Goal: Entertainment & Leisure: Browse casually

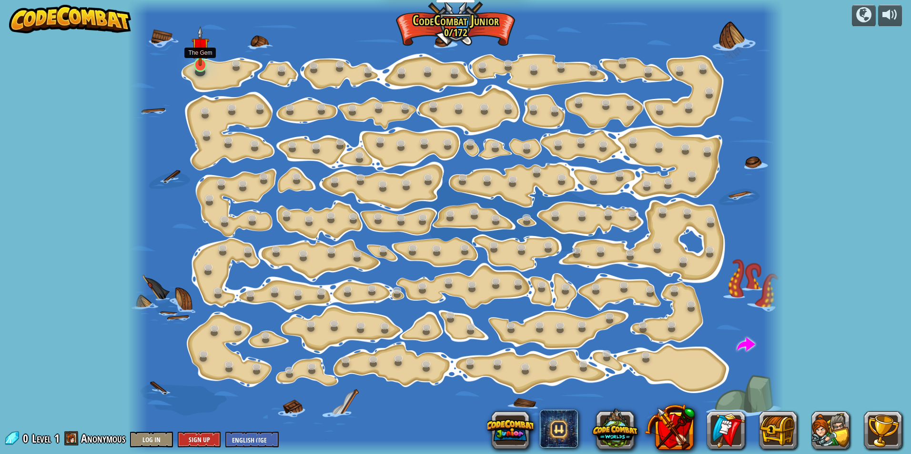
click at [200, 60] on img at bounding box center [201, 46] width 18 height 40
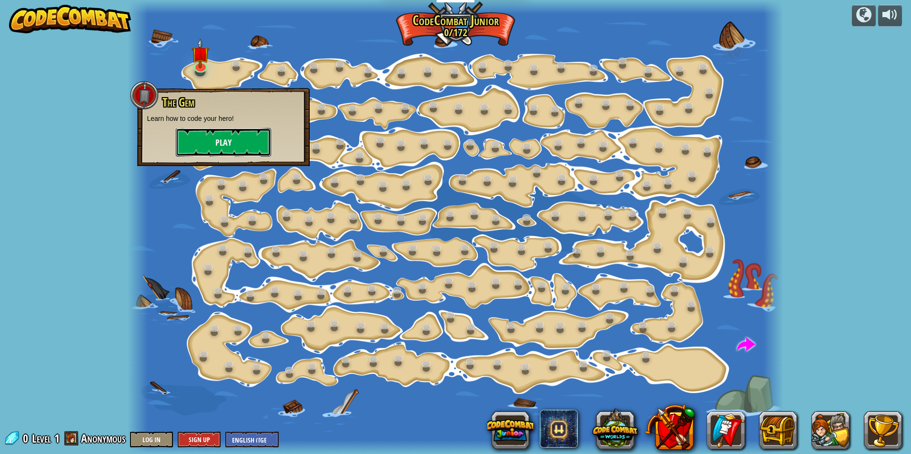
click at [221, 143] on button "Play" at bounding box center [223, 142] width 95 height 29
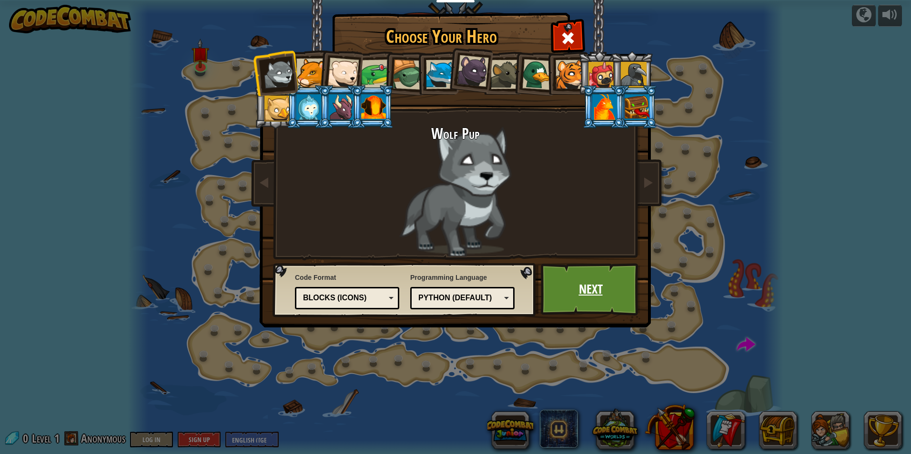
click at [452, 204] on link "Next" at bounding box center [591, 289] width 100 height 52
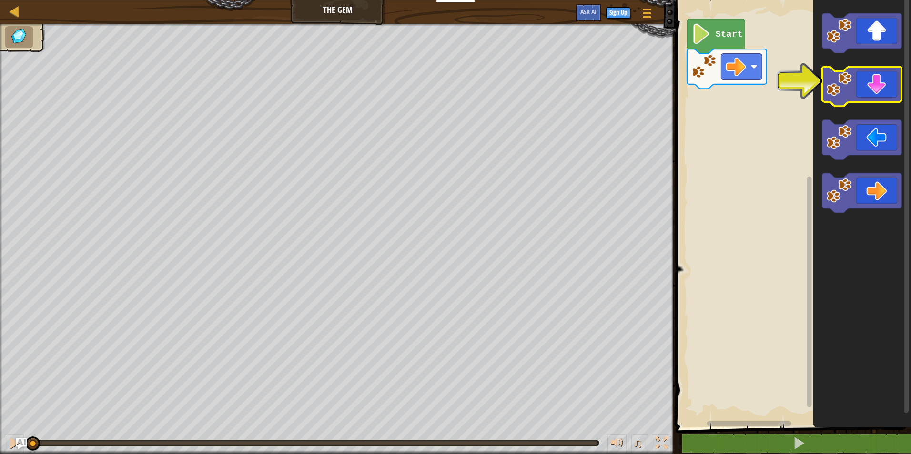
click at [452, 89] on icon "Blockly Workspace" at bounding box center [862, 87] width 80 height 40
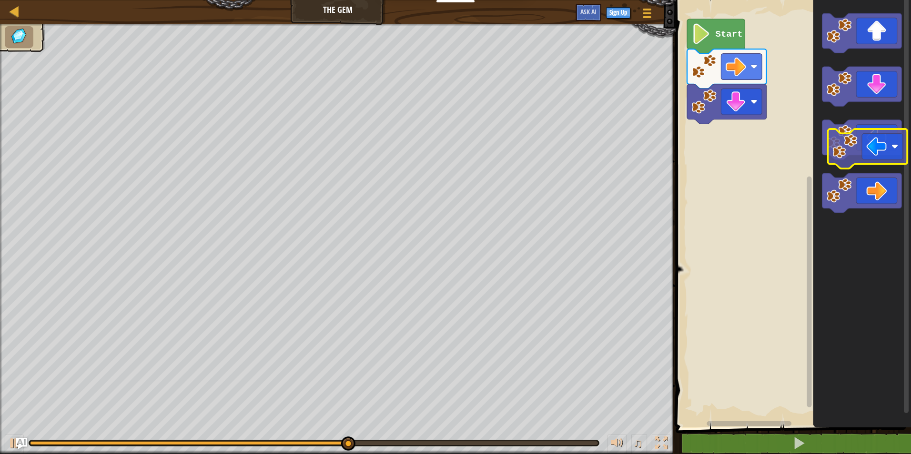
click at [452, 134] on icon "Blockly Workspace" at bounding box center [862, 140] width 80 height 40
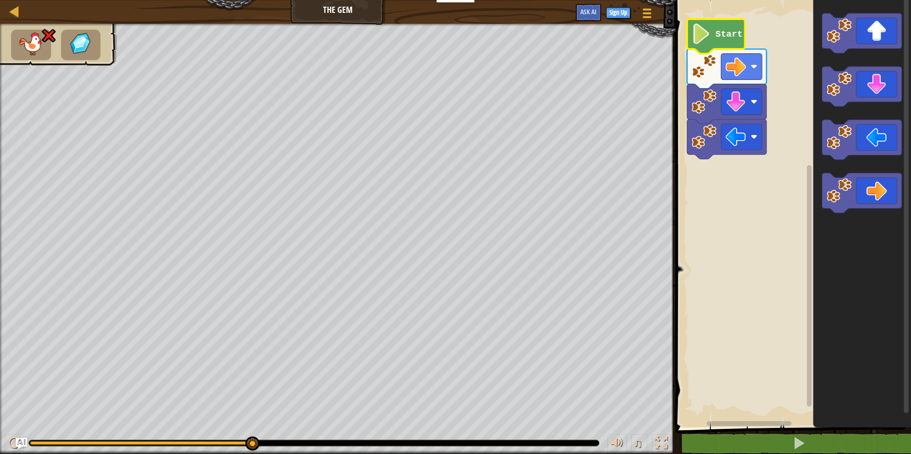
click at [452, 33] on text "Start" at bounding box center [729, 34] width 27 height 10
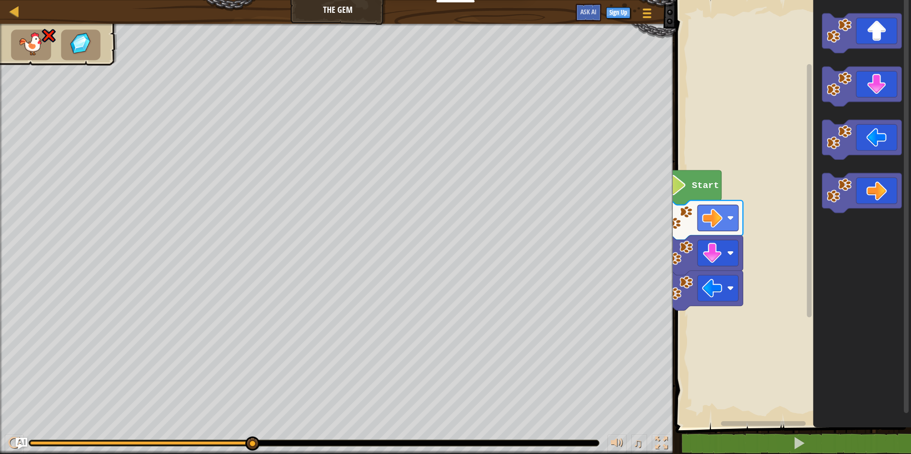
click at [341, 169] on div "Map The Gem Game Menu Sign Up Ask AI 1 הההההההההההההההההההההההההההההההההההההההה…" at bounding box center [455, 227] width 911 height 454
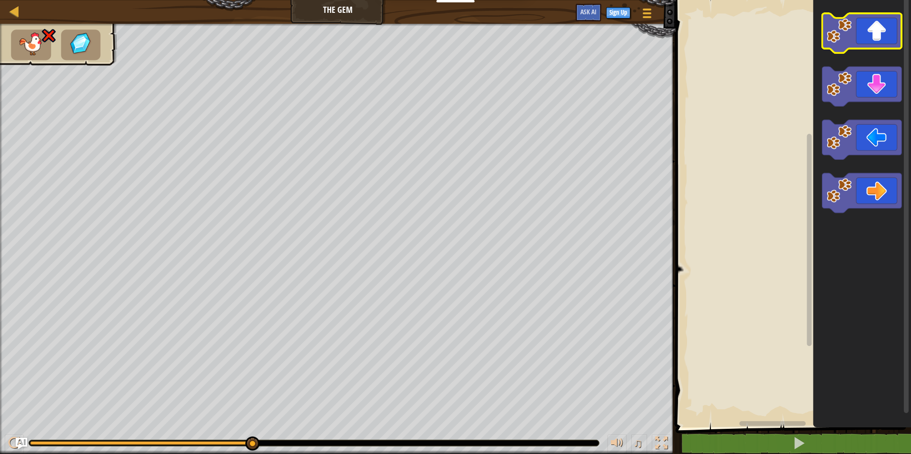
click at [452, 39] on image "Blockly Workspace" at bounding box center [839, 30] width 25 height 25
click at [452, 38] on image "Blockly Workspace" at bounding box center [839, 30] width 25 height 25
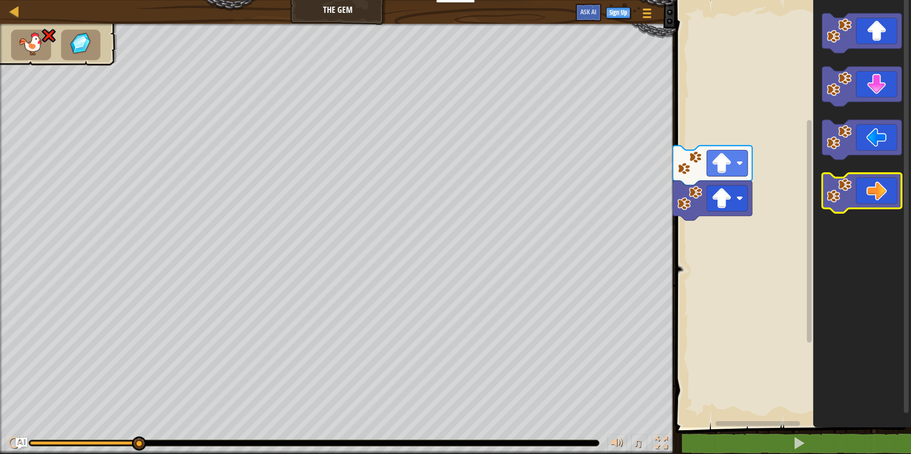
click at [452, 184] on image "Blockly Workspace" at bounding box center [839, 190] width 25 height 25
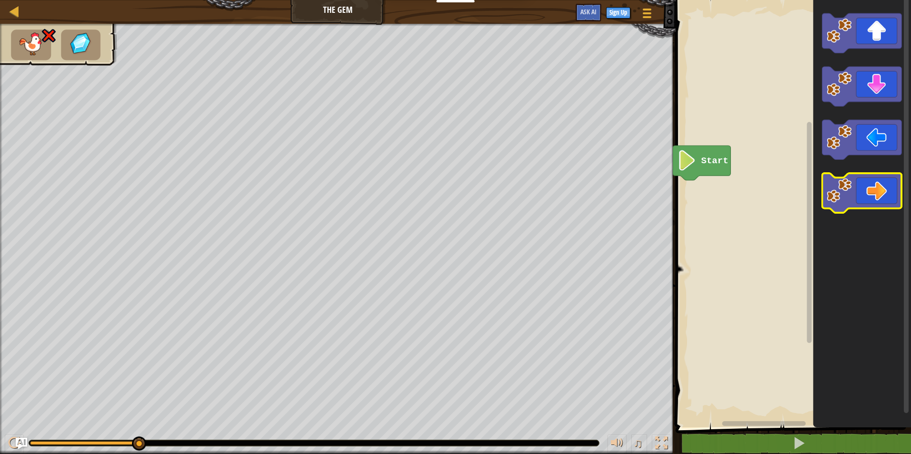
click at [452, 202] on icon "Blockly Workspace" at bounding box center [862, 193] width 80 height 40
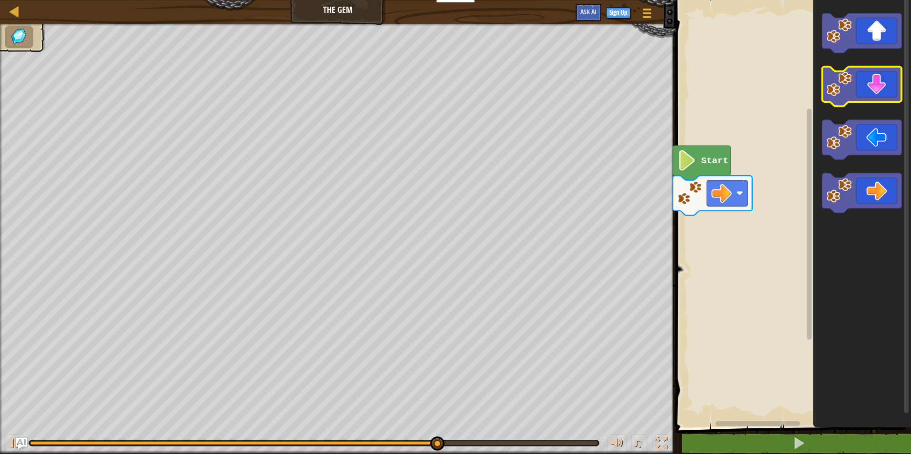
click at [452, 74] on icon "Blockly Workspace" at bounding box center [862, 87] width 80 height 40
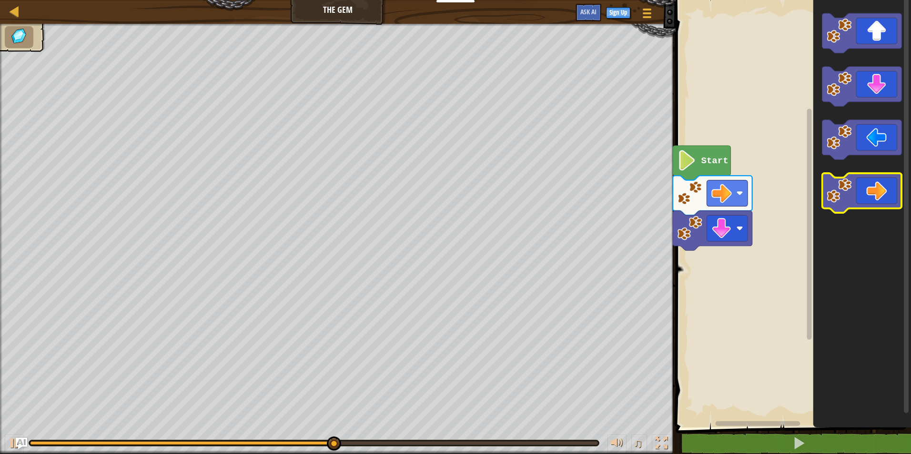
click at [452, 197] on icon "Blockly Workspace" at bounding box center [862, 193] width 80 height 40
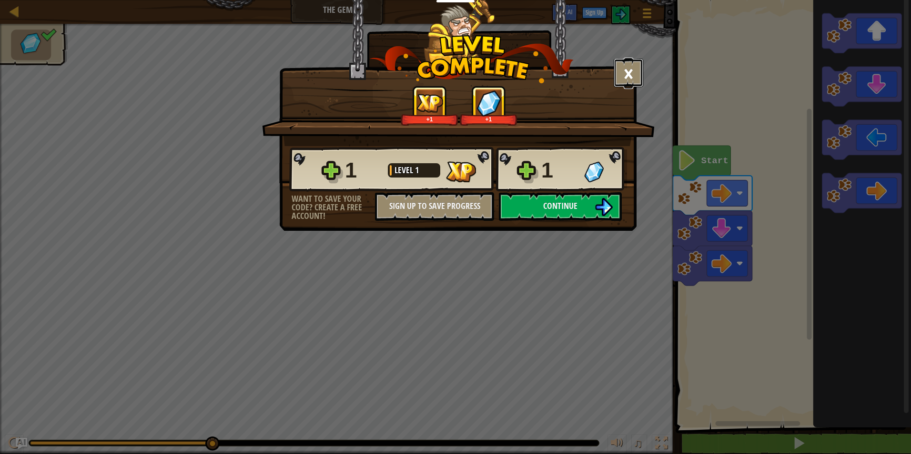
click at [452, 71] on button "×" at bounding box center [629, 73] width 30 height 29
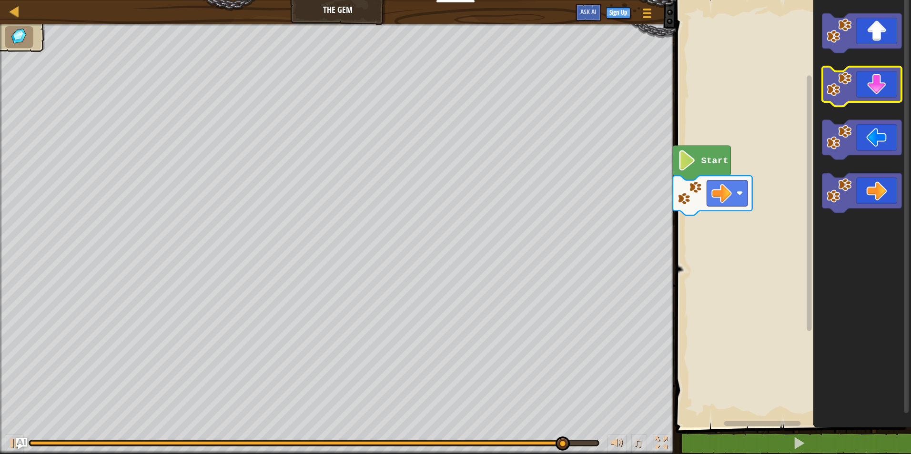
click at [452, 79] on image "Blockly Workspace" at bounding box center [839, 83] width 25 height 25
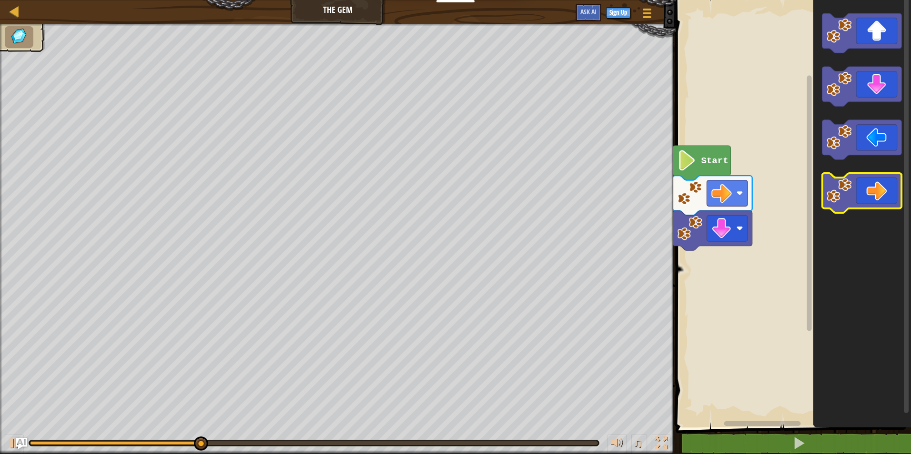
click at [452, 196] on image "Blockly Workspace" at bounding box center [839, 190] width 25 height 25
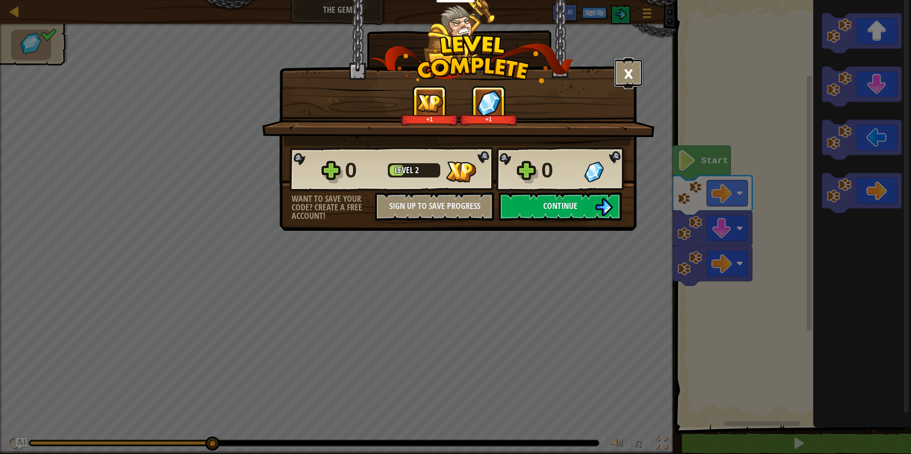
click at [452, 64] on button "×" at bounding box center [629, 73] width 30 height 29
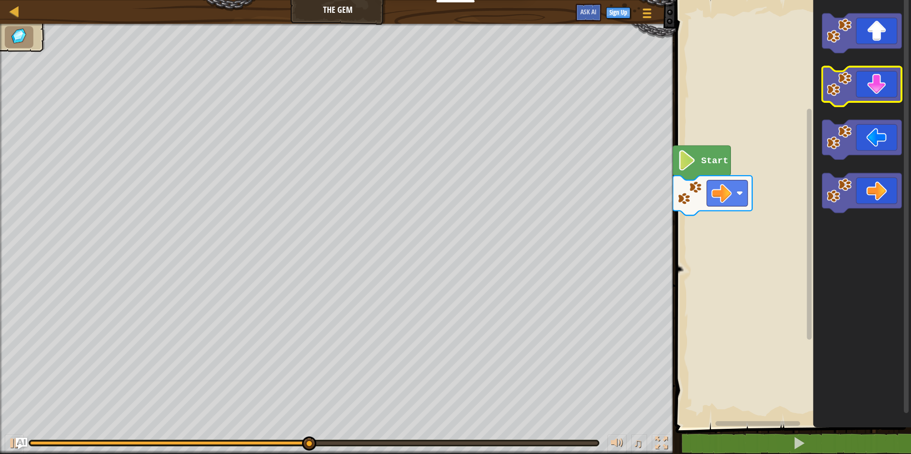
click at [452, 79] on image "Blockly Workspace" at bounding box center [839, 83] width 25 height 25
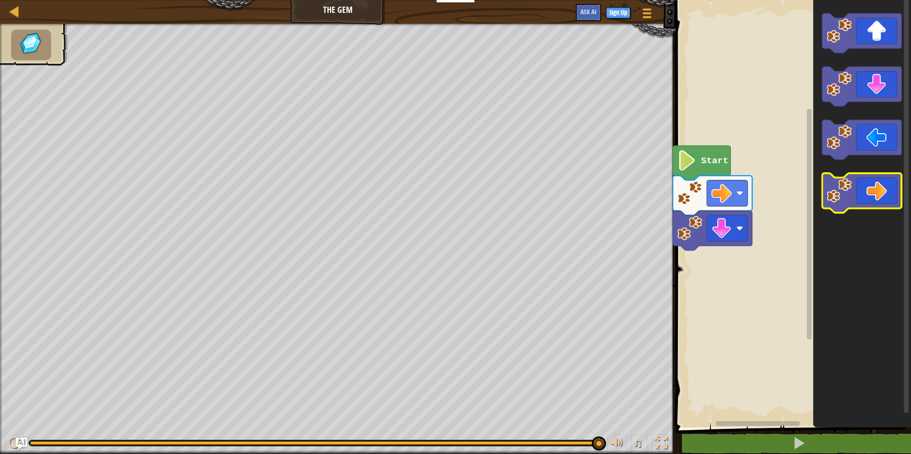
click at [452, 187] on icon "Blockly Workspace" at bounding box center [862, 193] width 80 height 40
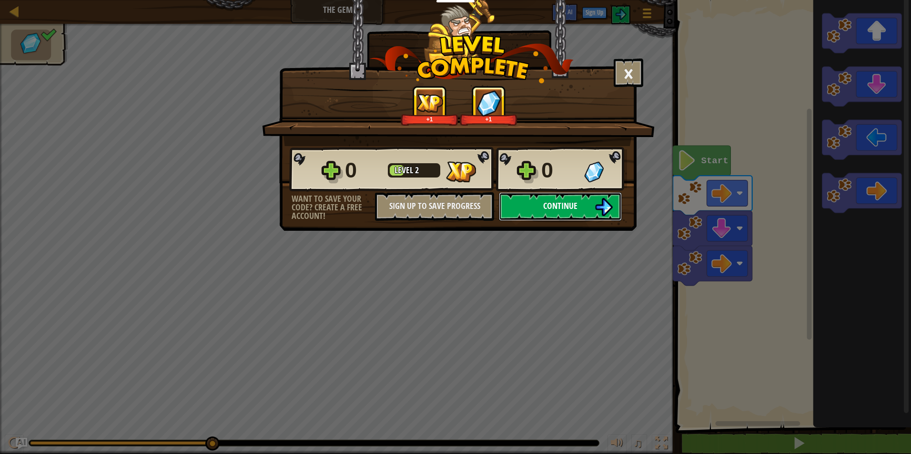
click at [452, 204] on span "Continue" at bounding box center [560, 206] width 34 height 12
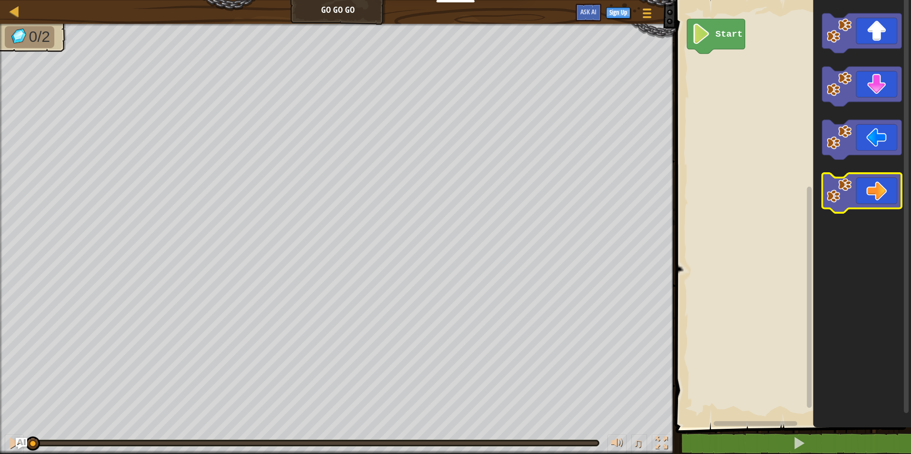
click at [452, 189] on icon "Blockly Workspace" at bounding box center [862, 193] width 80 height 40
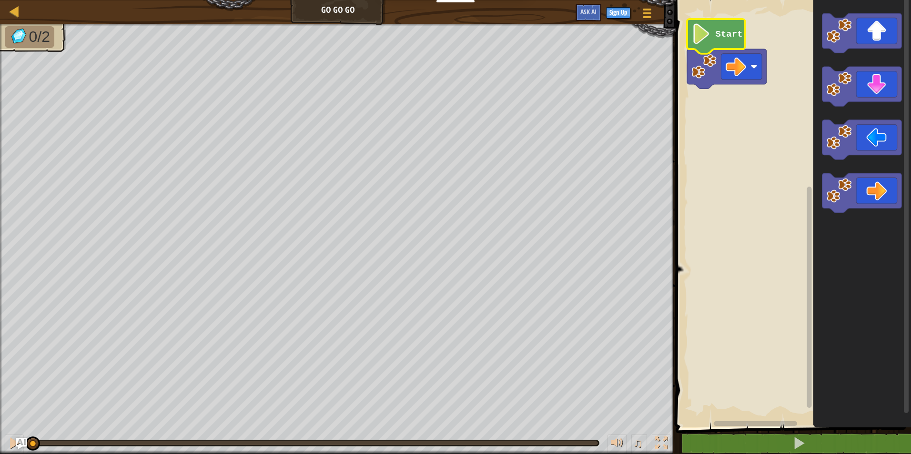
click at [452, 30] on text "Start" at bounding box center [729, 34] width 27 height 10
click at [452, 29] on text "Start" at bounding box center [729, 34] width 27 height 10
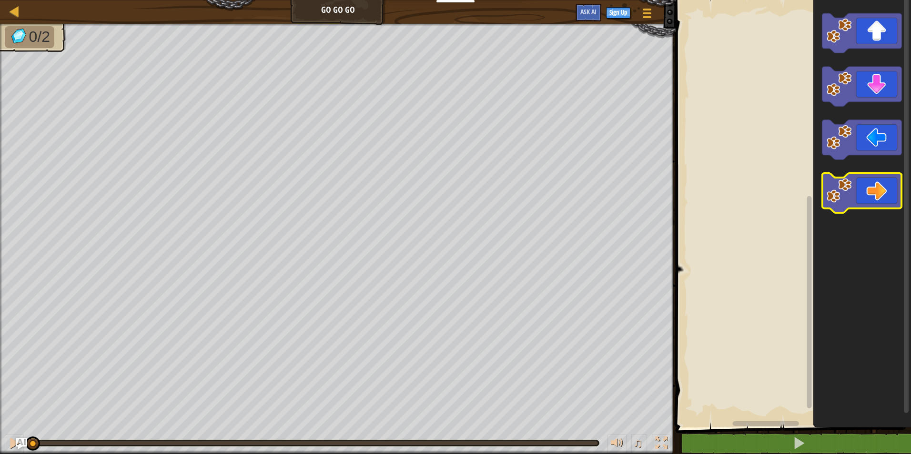
click at [452, 194] on icon "Blockly Workspace" at bounding box center [862, 193] width 80 height 40
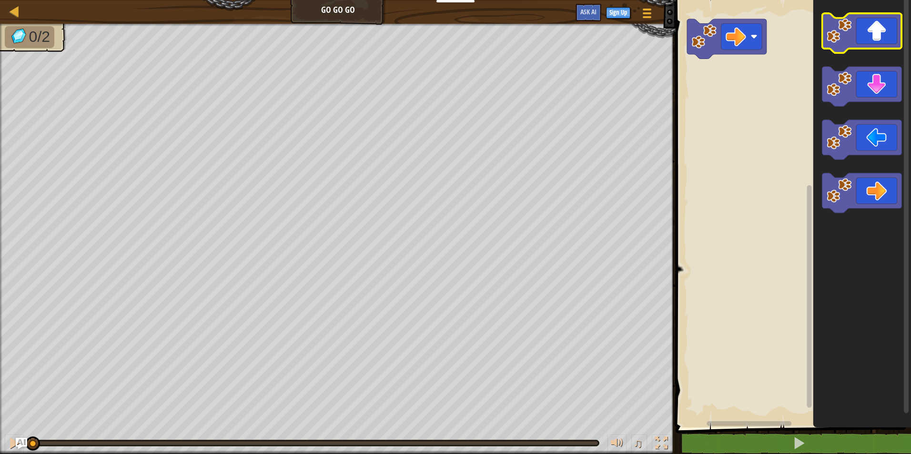
click at [452, 31] on icon "Blockly Workspace" at bounding box center [862, 33] width 80 height 40
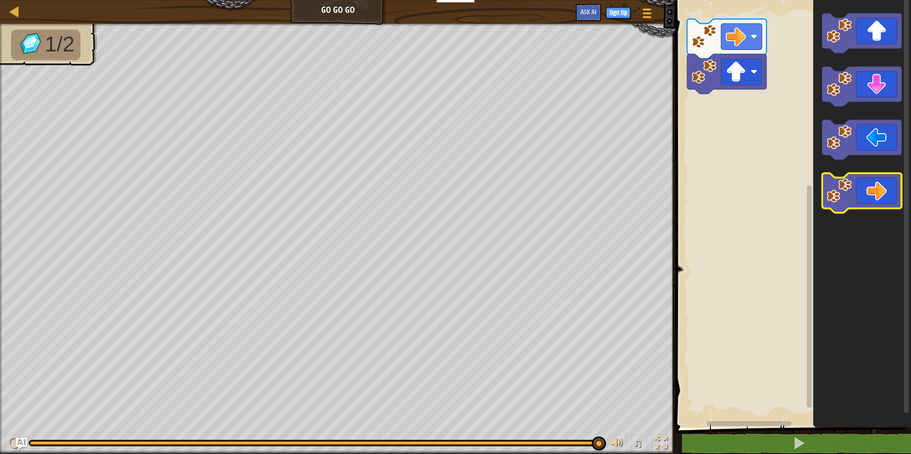
click at [452, 191] on image "Blockly Workspace" at bounding box center [839, 190] width 25 height 25
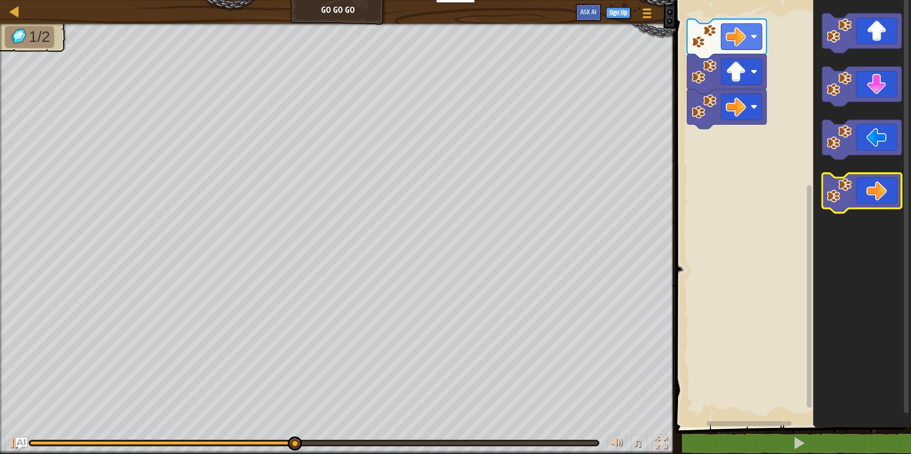
click at [452, 191] on image "Blockly Workspace" at bounding box center [839, 190] width 25 height 25
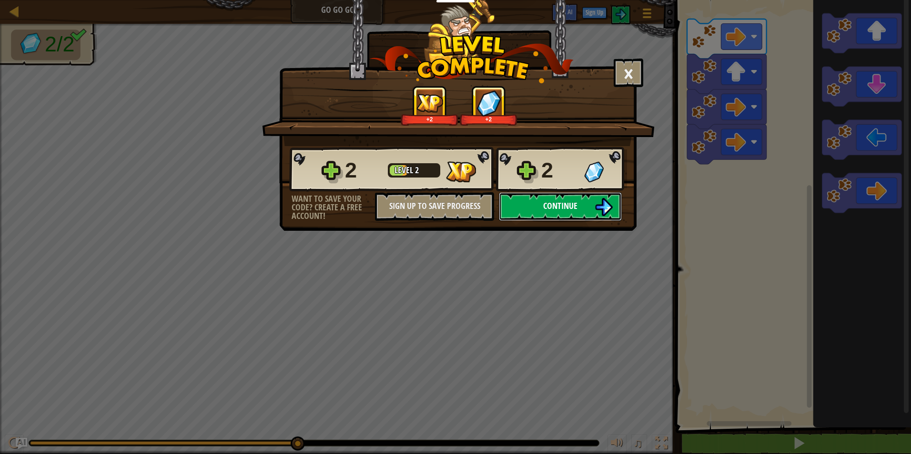
click at [452, 203] on button "Continue" at bounding box center [560, 206] width 123 height 29
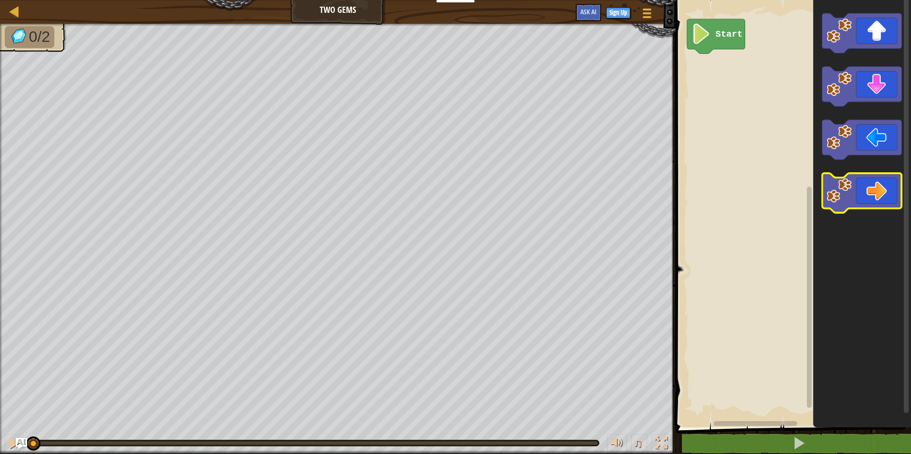
click at [452, 192] on icon "Blockly Workspace" at bounding box center [862, 193] width 80 height 40
click at [452, 188] on image "Blockly Workspace" at bounding box center [839, 190] width 25 height 25
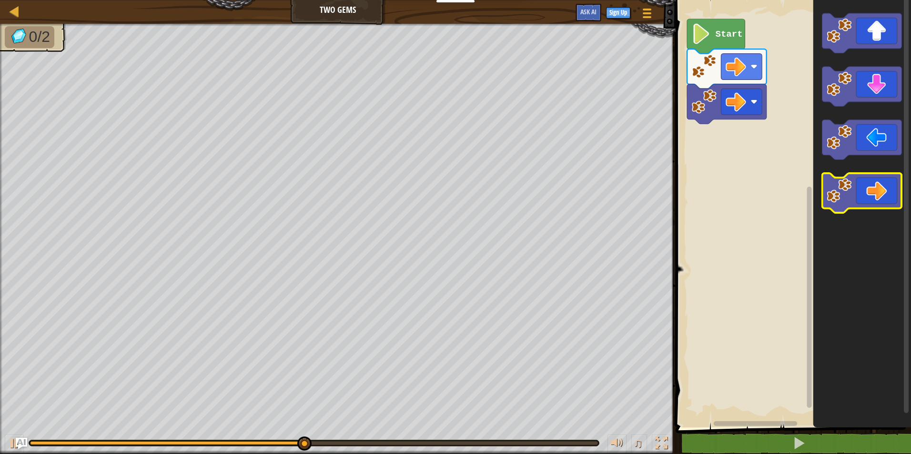
click at [452, 188] on image "Blockly Workspace" at bounding box center [839, 190] width 25 height 25
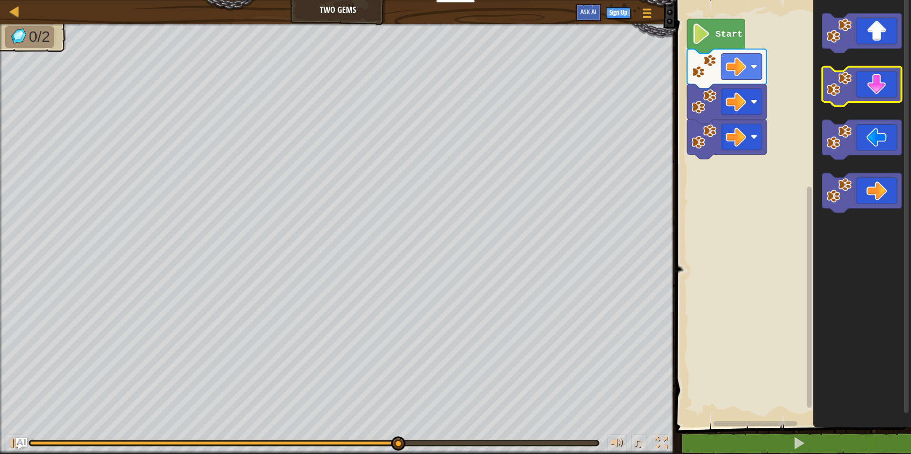
click at [452, 93] on image "Blockly Workspace" at bounding box center [839, 83] width 25 height 25
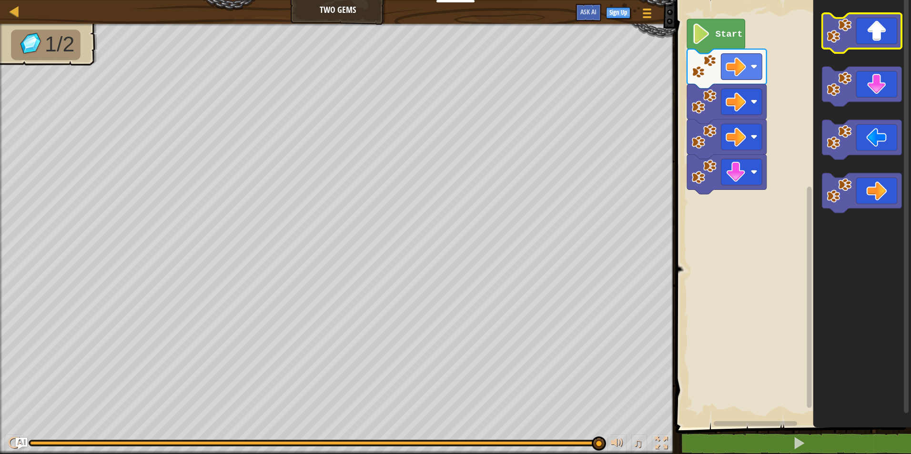
click at [452, 30] on image "Blockly Workspace" at bounding box center [839, 30] width 25 height 25
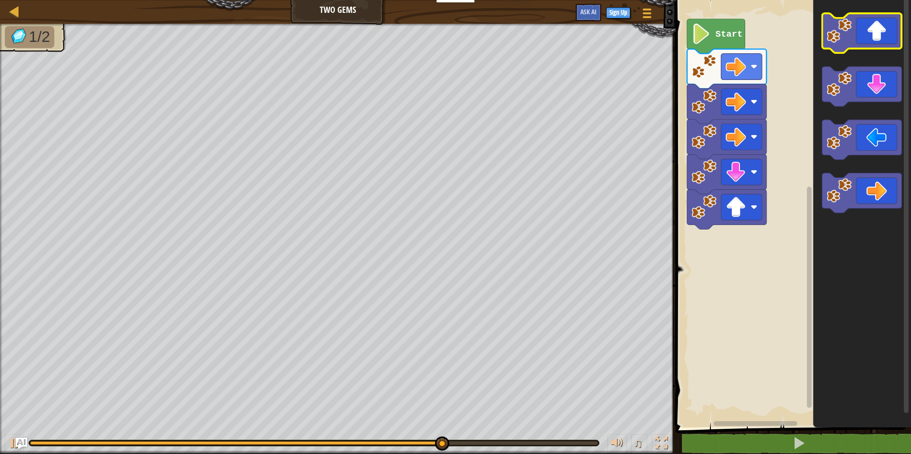
click at [452, 29] on image "Blockly Workspace" at bounding box center [839, 30] width 25 height 25
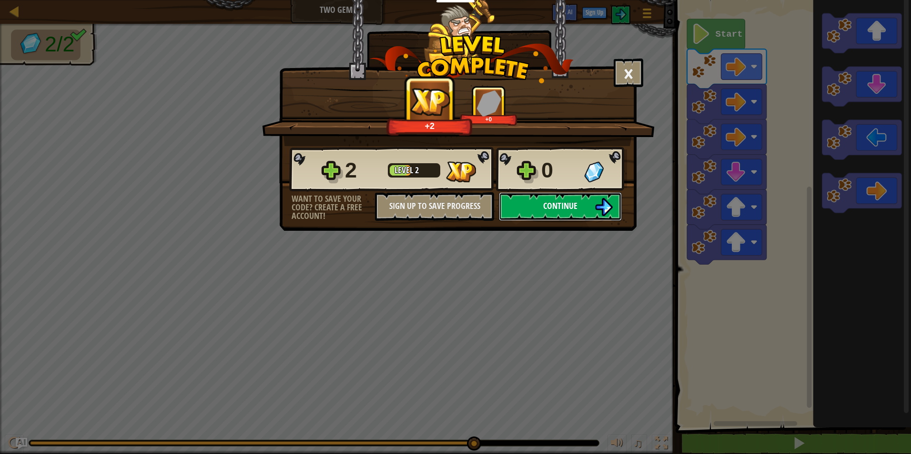
click at [452, 195] on button "Continue" at bounding box center [560, 206] width 123 height 29
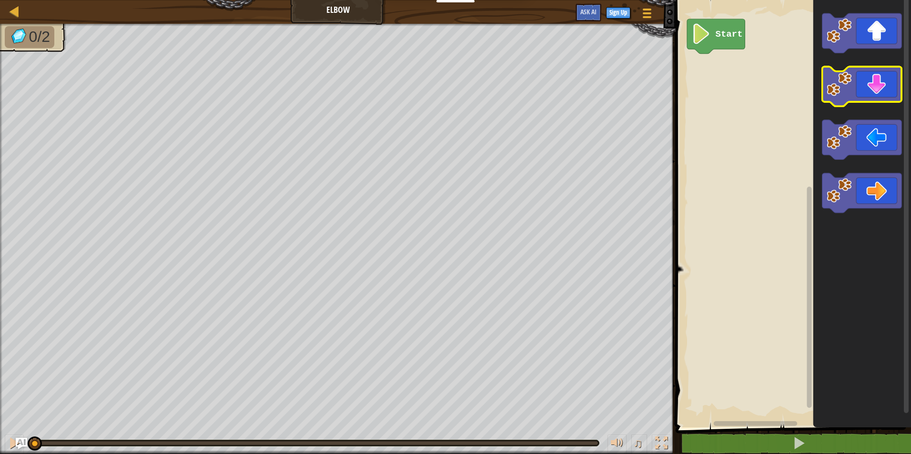
click at [452, 91] on image "Blockly Workspace" at bounding box center [839, 83] width 25 height 25
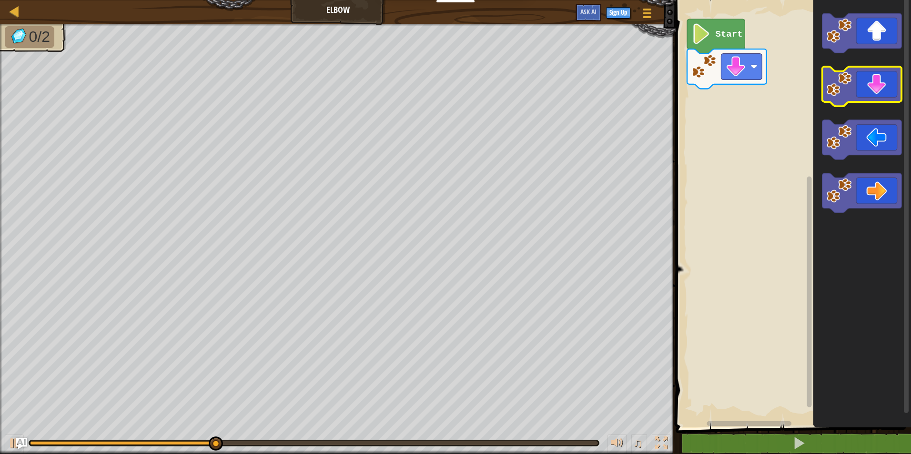
click at [452, 82] on g "Blockly Workspace" at bounding box center [862, 87] width 80 height 40
click at [452, 82] on image "Blockly Workspace" at bounding box center [839, 83] width 25 height 25
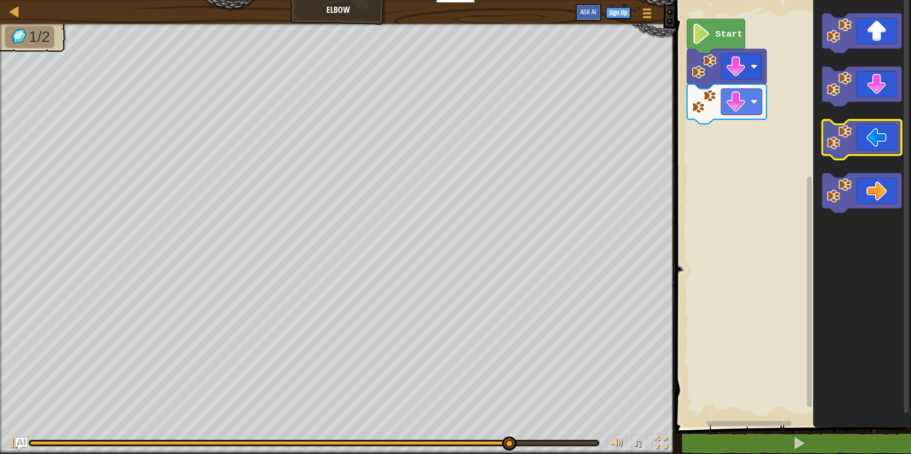
click at [452, 147] on image "Blockly Workspace" at bounding box center [839, 137] width 25 height 25
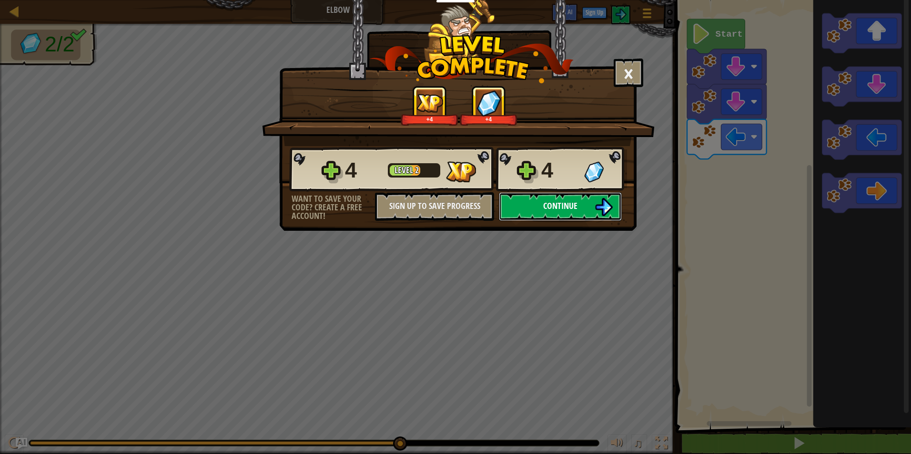
click at [452, 197] on button "Continue" at bounding box center [560, 206] width 123 height 29
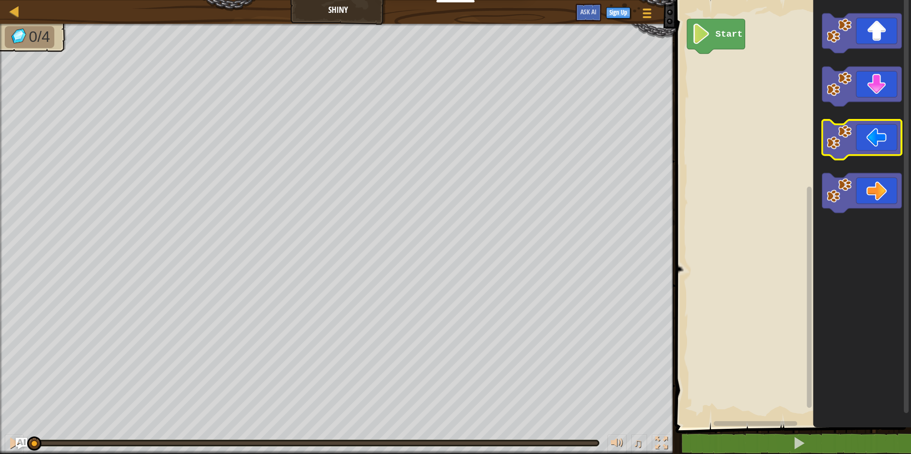
click at [452, 143] on image "Blockly Workspace" at bounding box center [839, 137] width 25 height 25
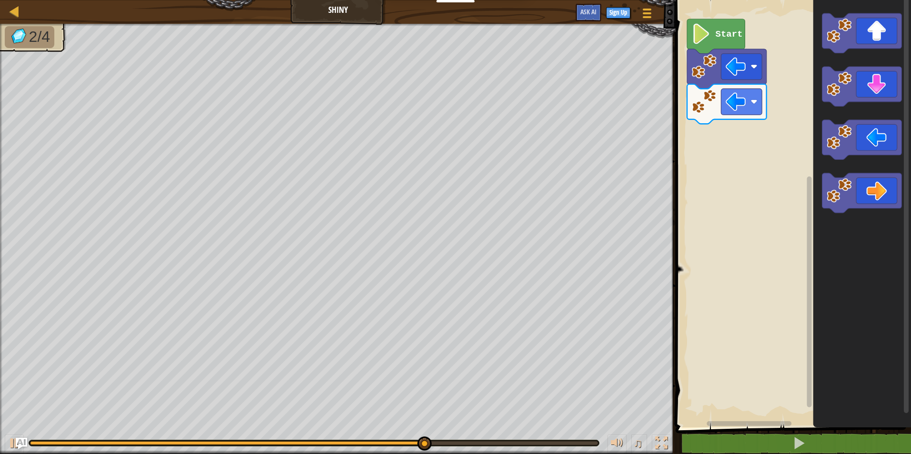
click at [452, 10] on icon "Blockly Workspace" at bounding box center [862, 211] width 98 height 433
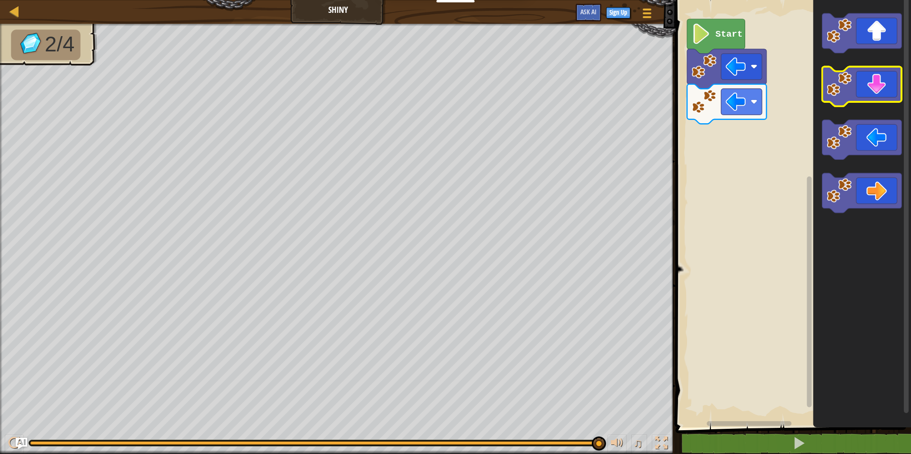
click at [452, 90] on icon "Blockly Workspace" at bounding box center [862, 87] width 80 height 40
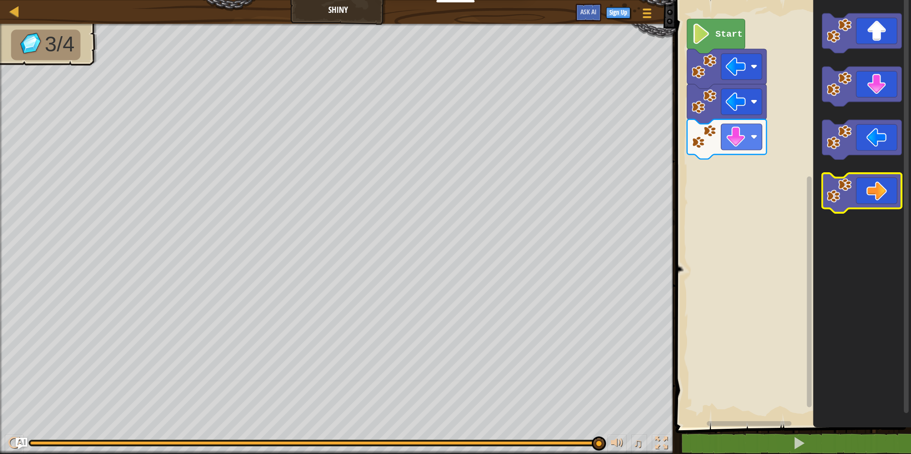
click at [452, 191] on icon "Blockly Workspace" at bounding box center [862, 193] width 80 height 40
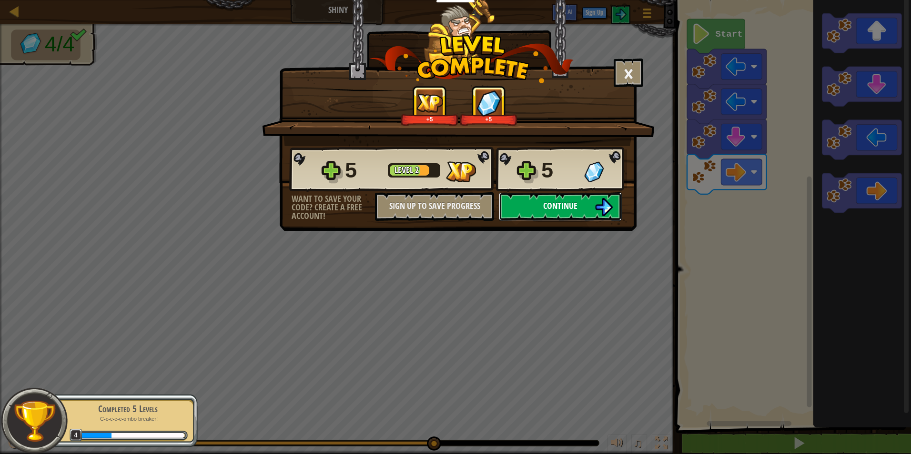
click at [452, 199] on button "Continue" at bounding box center [560, 206] width 123 height 29
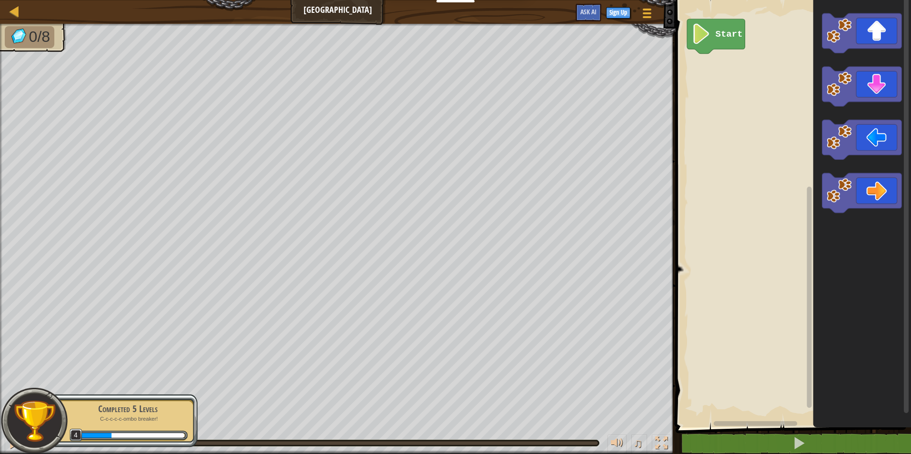
click at [452, 10] on icon "Blockly Workspace" at bounding box center [862, 211] width 98 height 433
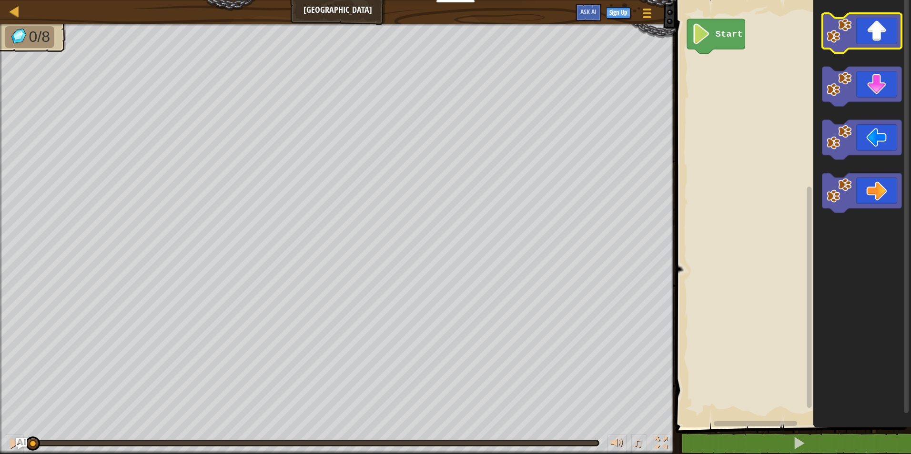
click at [452, 25] on image "Blockly Workspace" at bounding box center [839, 30] width 25 height 25
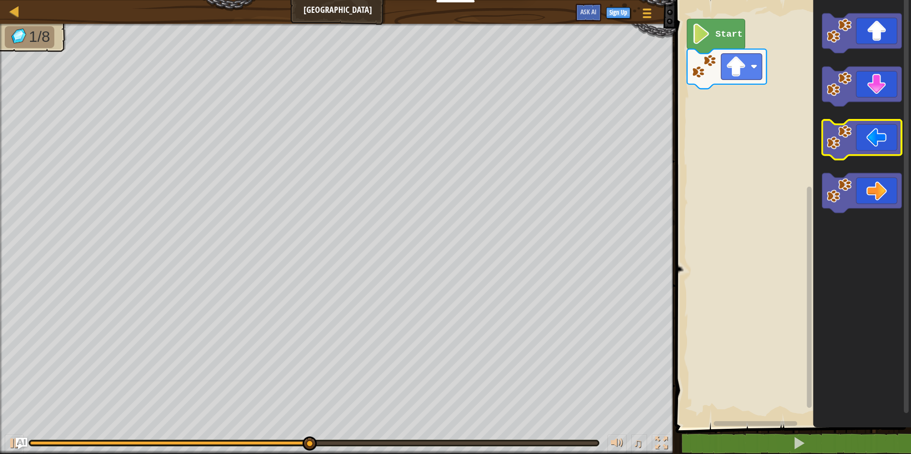
click at [452, 135] on icon "Blockly Workspace" at bounding box center [862, 140] width 80 height 40
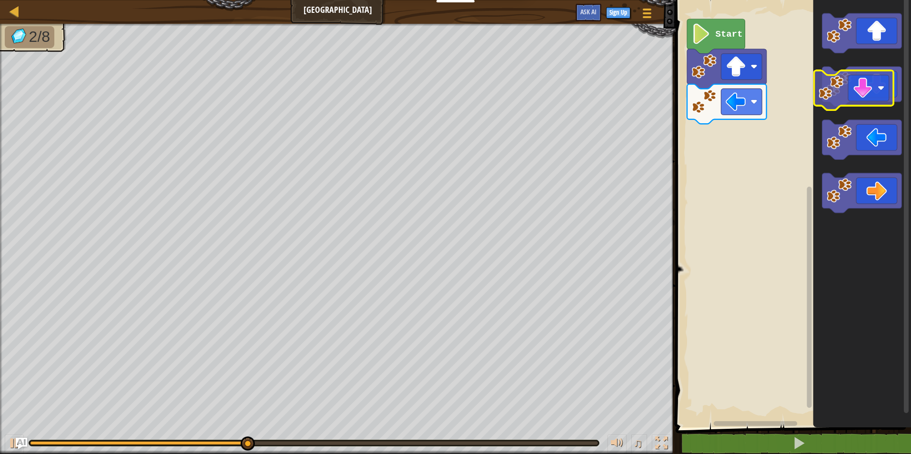
click at [452, 92] on icon "Blockly Workspace" at bounding box center [862, 87] width 80 height 40
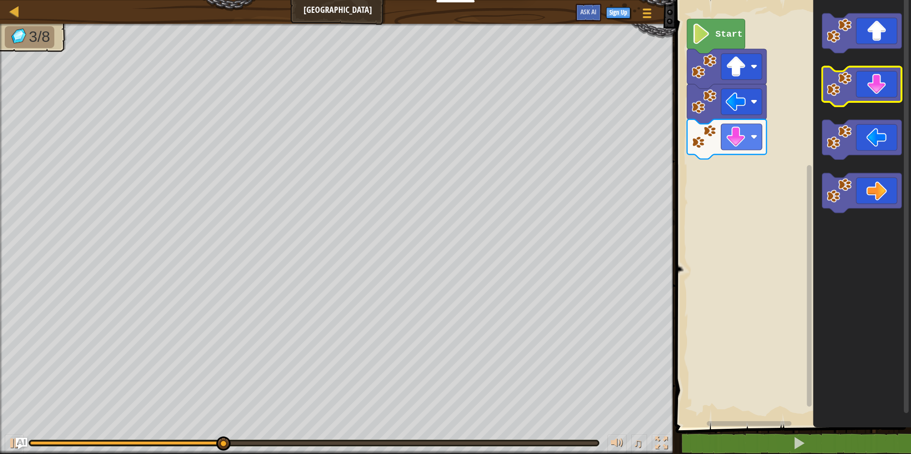
click at [452, 90] on image "Blockly Workspace" at bounding box center [839, 83] width 25 height 25
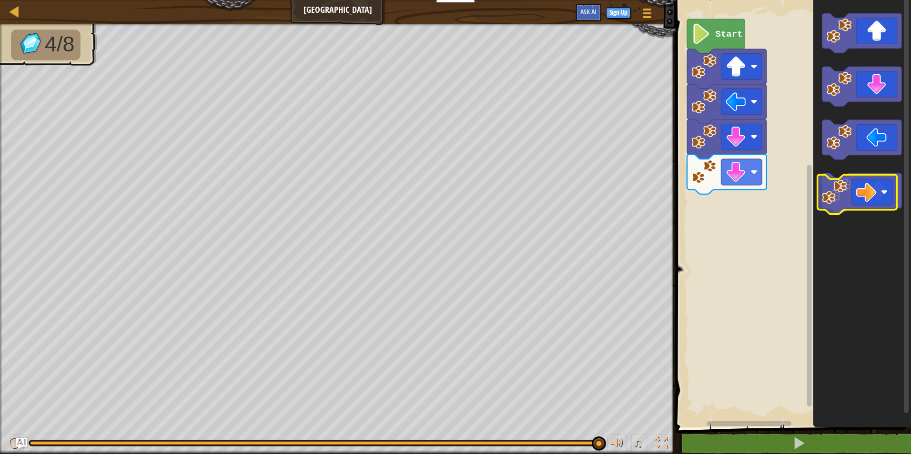
click at [452, 185] on icon "Blockly Workspace" at bounding box center [862, 193] width 80 height 40
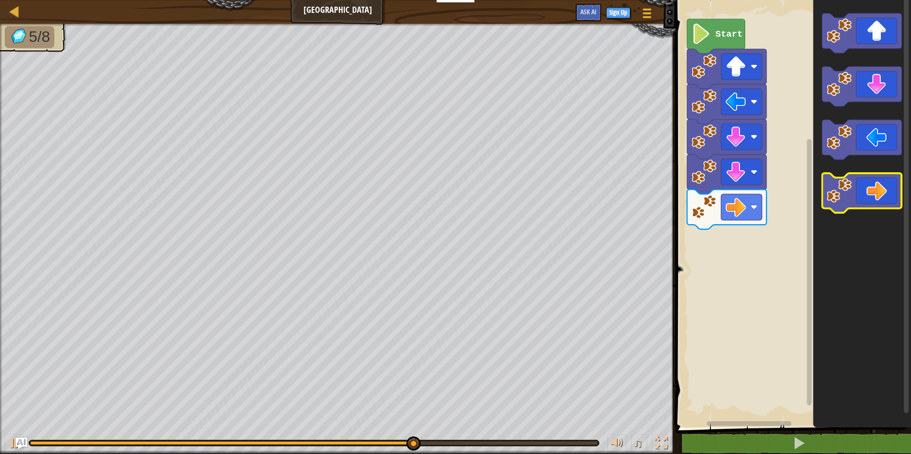
click at [452, 194] on icon "Blockly Workspace" at bounding box center [862, 193] width 80 height 40
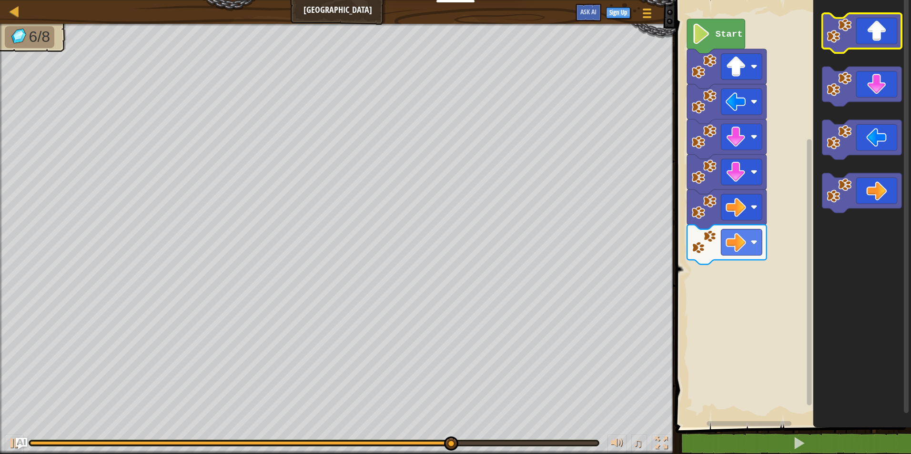
click at [452, 28] on icon "Blockly Workspace" at bounding box center [862, 33] width 80 height 40
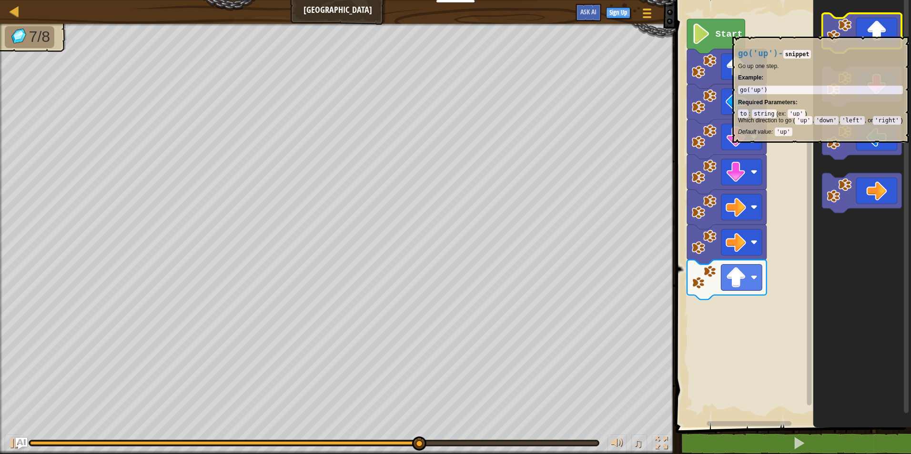
click at [452, 32] on icon "Blockly Workspace" at bounding box center [862, 33] width 80 height 40
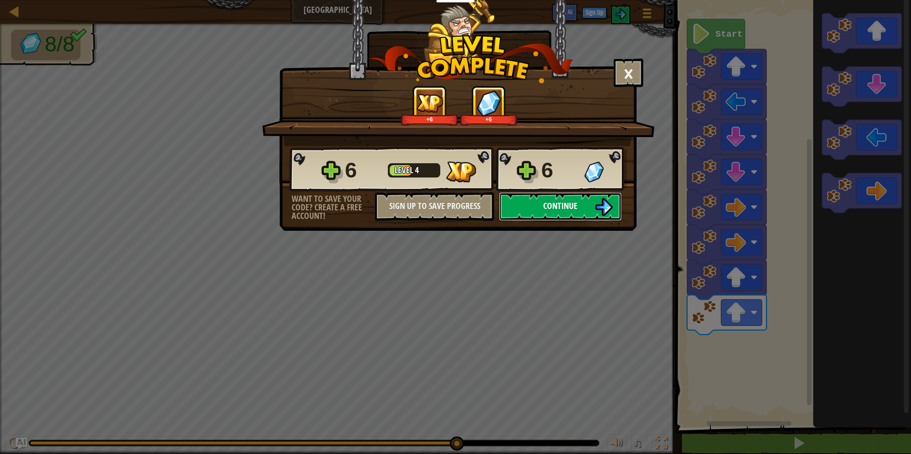
click at [452, 204] on img at bounding box center [604, 207] width 18 height 18
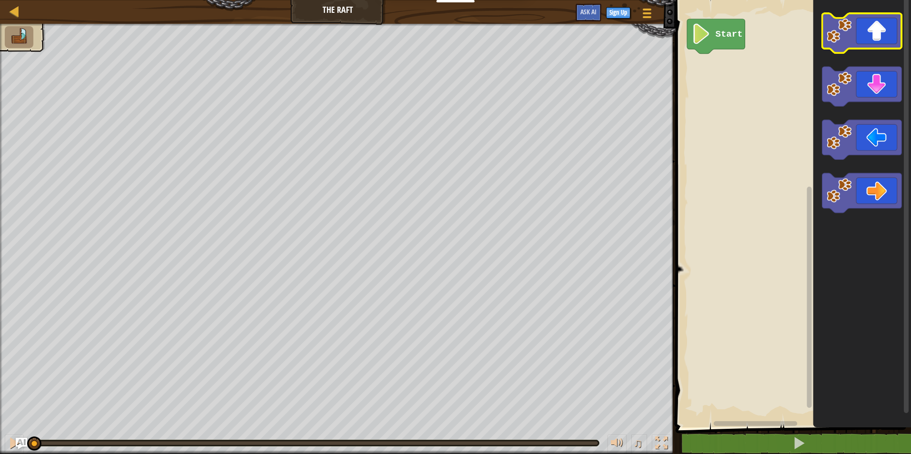
click at [452, 20] on icon "Blockly Workspace" at bounding box center [862, 33] width 80 height 40
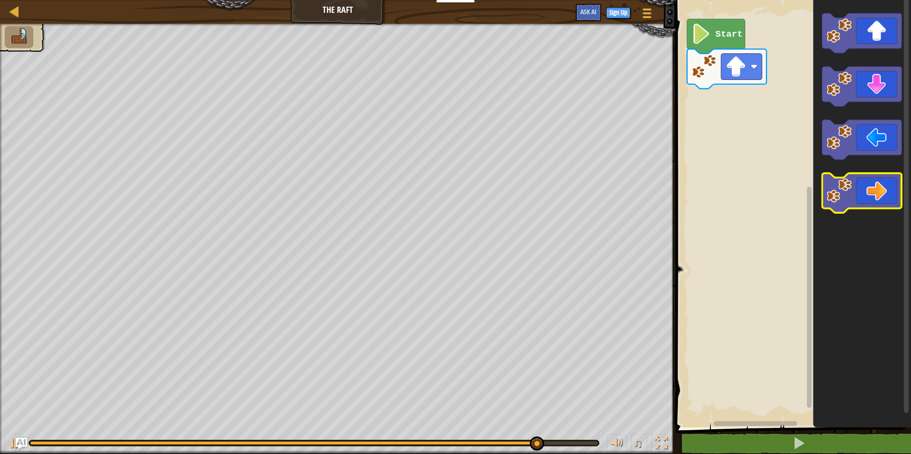
click at [452, 191] on image "Blockly Workspace" at bounding box center [839, 190] width 25 height 25
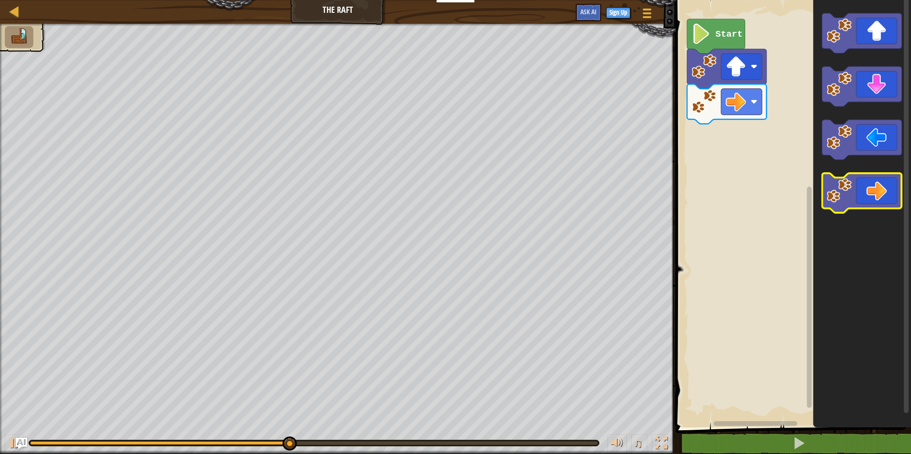
click at [452, 204] on icon "Blockly Workspace" at bounding box center [862, 193] width 80 height 40
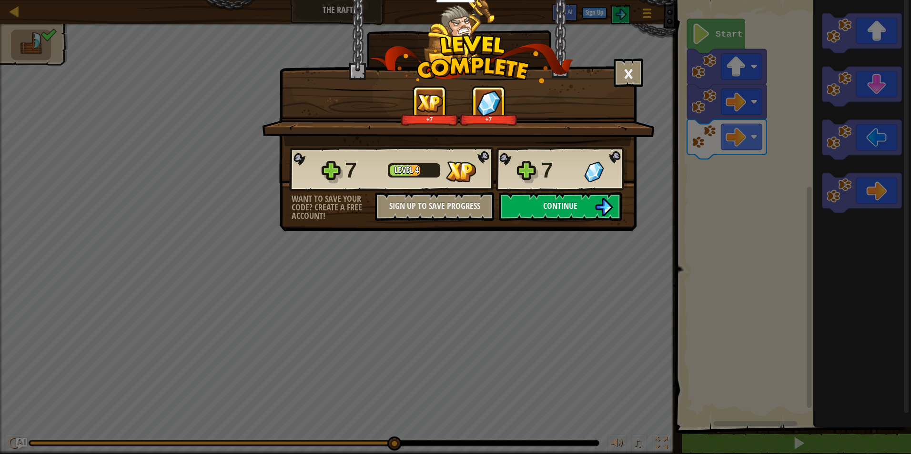
click at [452, 190] on div "7 Level 4 7" at bounding box center [458, 170] width 338 height 46
click at [452, 204] on img at bounding box center [604, 207] width 18 height 18
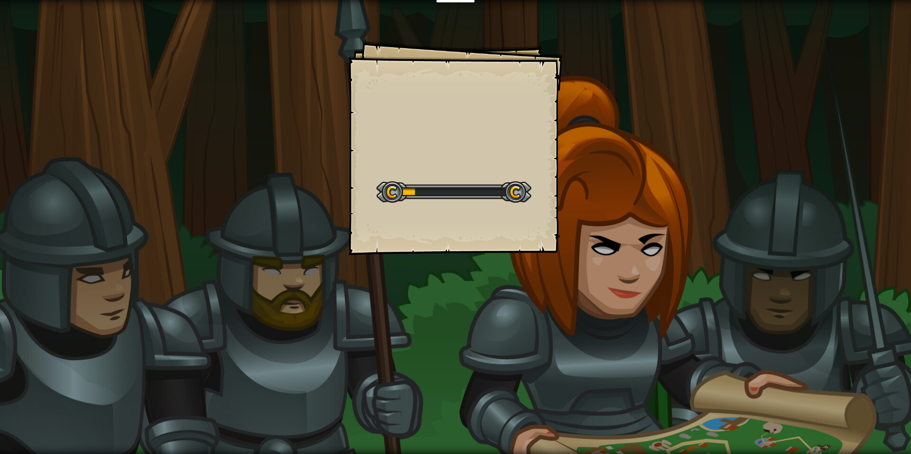
click at [452, 204] on div "Goals Start Level Error loading from server. Try refreshing the page. You'll ne…" at bounding box center [455, 227] width 911 height 454
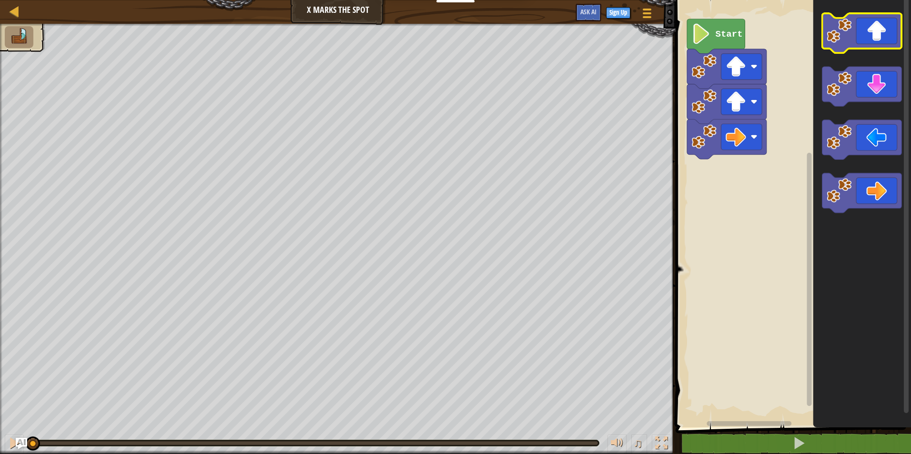
click at [452, 30] on icon "Blockly Workspace" at bounding box center [862, 33] width 80 height 40
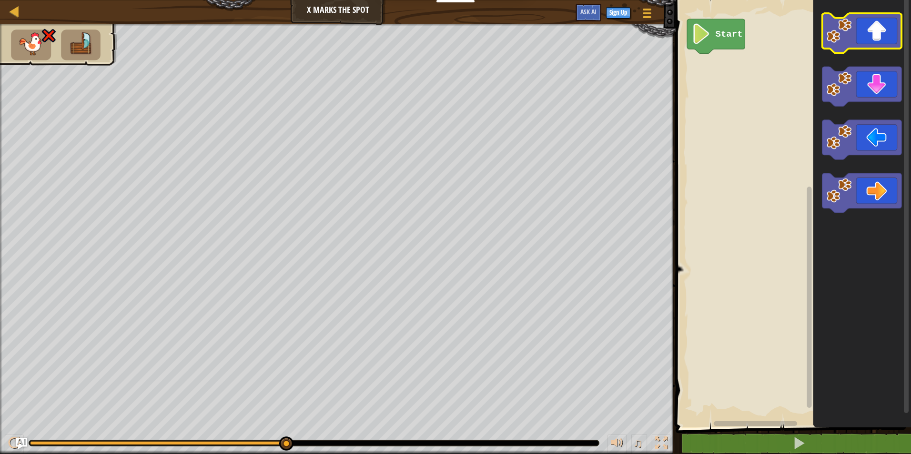
click at [452, 32] on icon "Blockly Workspace" at bounding box center [862, 33] width 80 height 40
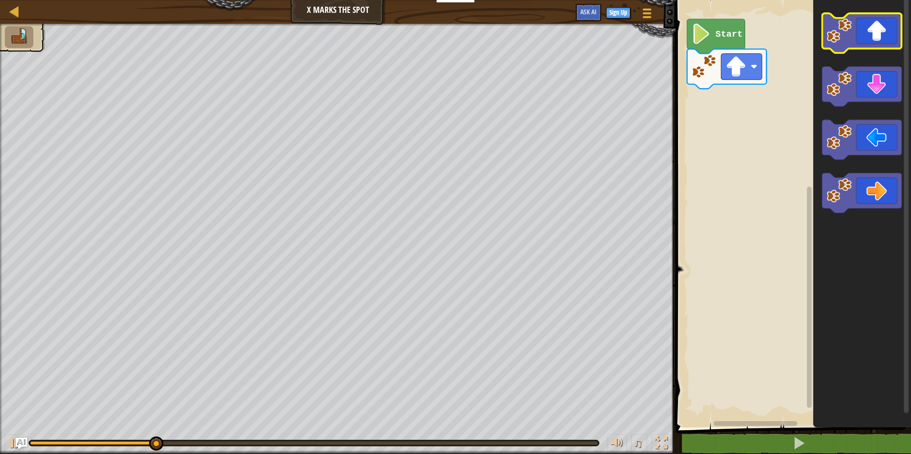
click at [452, 32] on icon "Blockly Workspace" at bounding box center [862, 33] width 80 height 40
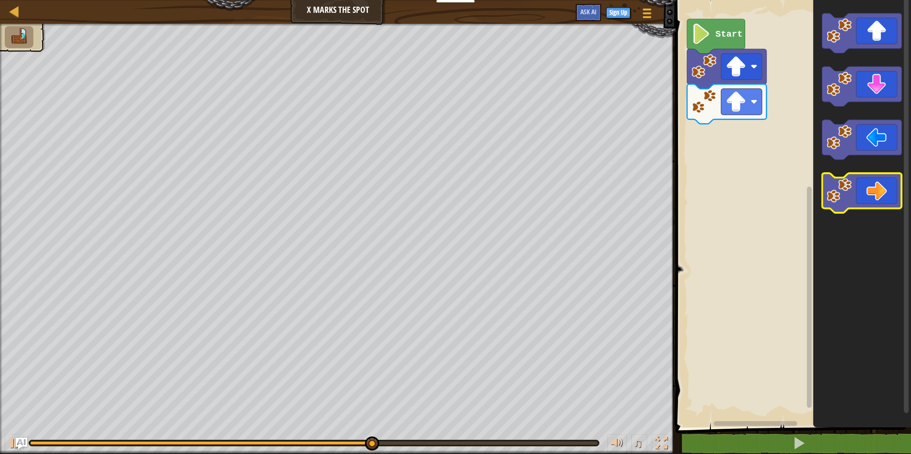
click at [452, 187] on icon "Blockly Workspace" at bounding box center [862, 193] width 80 height 40
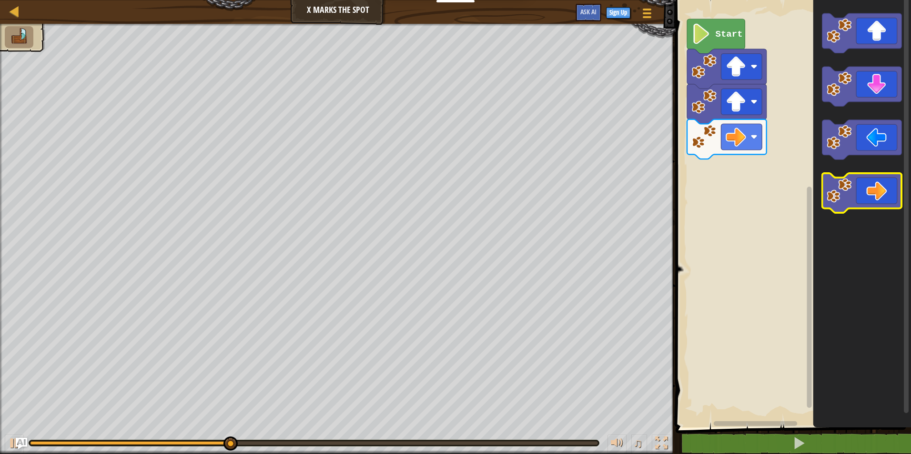
click at [452, 196] on icon "Blockly Workspace" at bounding box center [862, 193] width 80 height 40
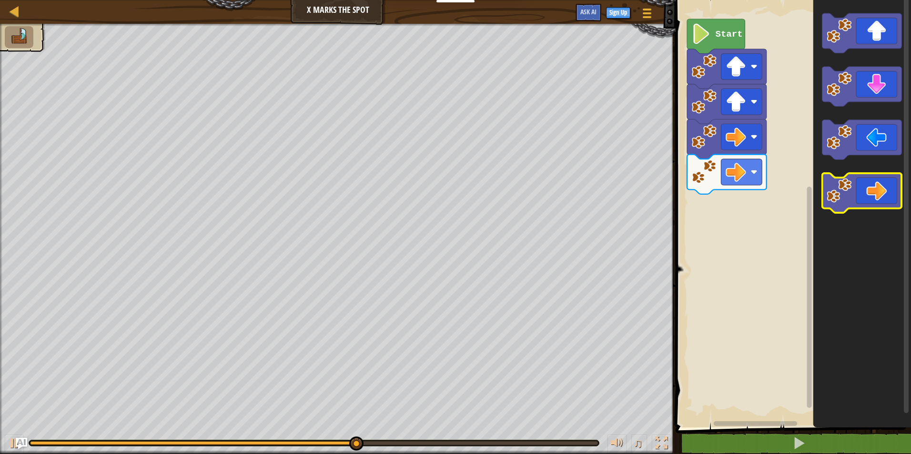
click at [452, 200] on icon "Blockly Workspace" at bounding box center [862, 193] width 80 height 40
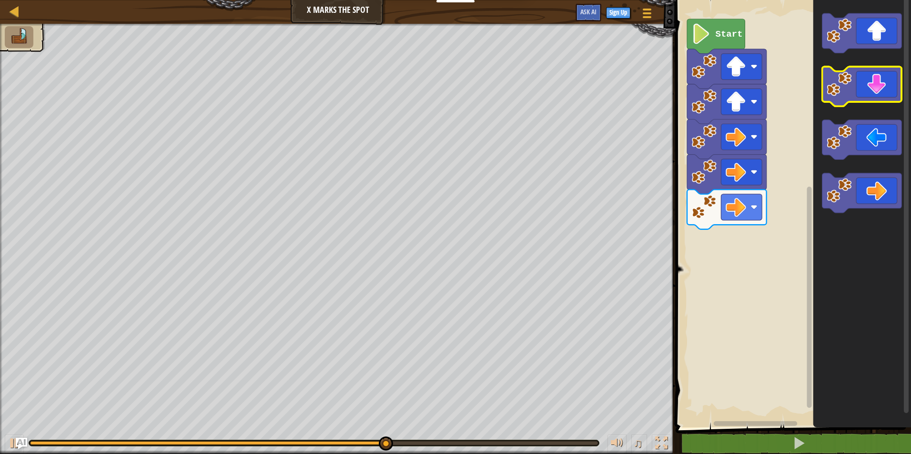
click at [452, 81] on icon "Blockly Workspace" at bounding box center [862, 87] width 80 height 40
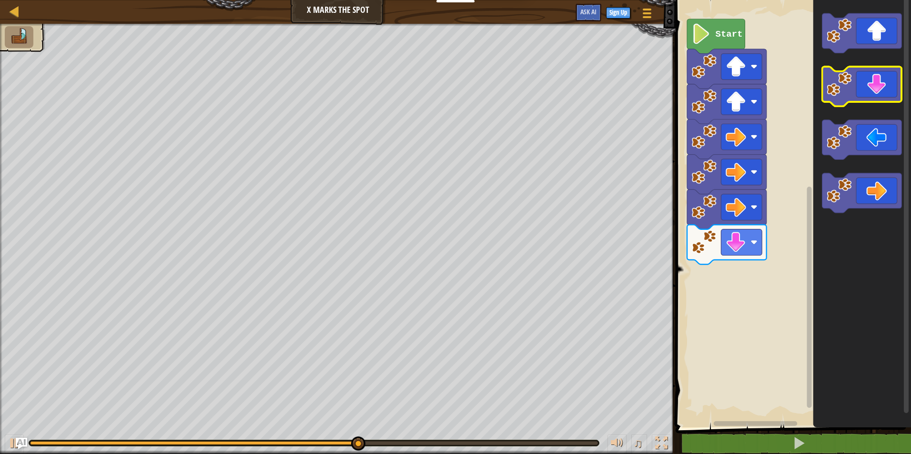
click at [452, 81] on icon "Blockly Workspace" at bounding box center [862, 87] width 80 height 40
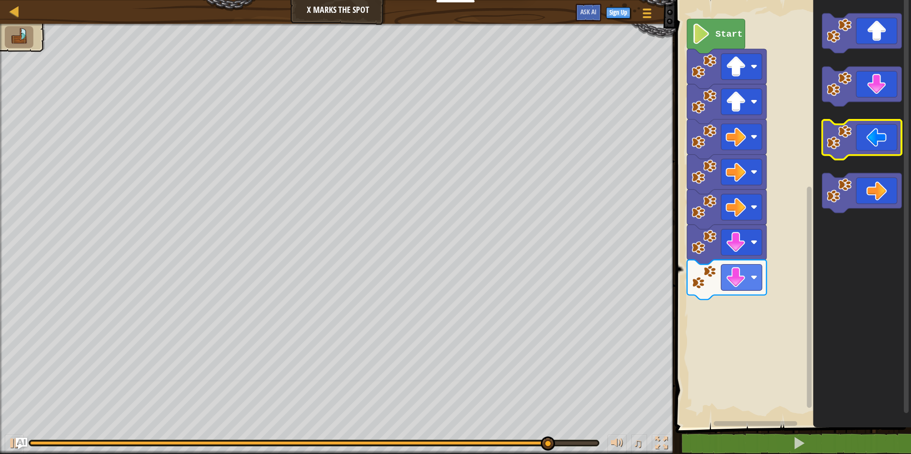
click at [452, 133] on image "Blockly Workspace" at bounding box center [839, 137] width 25 height 25
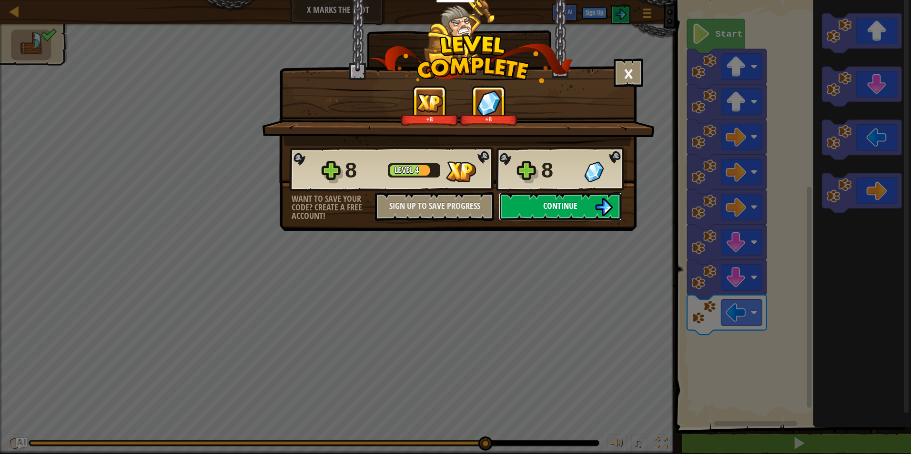
click at [452, 204] on button "Continue" at bounding box center [560, 206] width 123 height 29
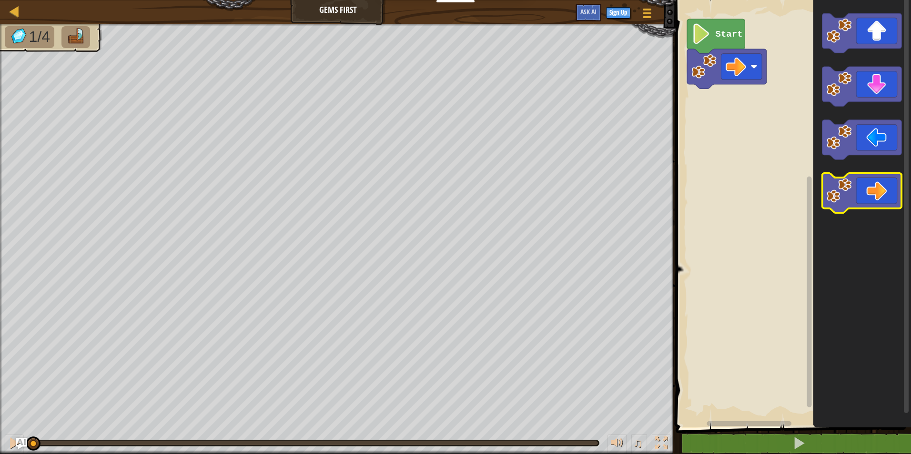
click at [452, 193] on icon "Blockly Workspace" at bounding box center [862, 193] width 80 height 40
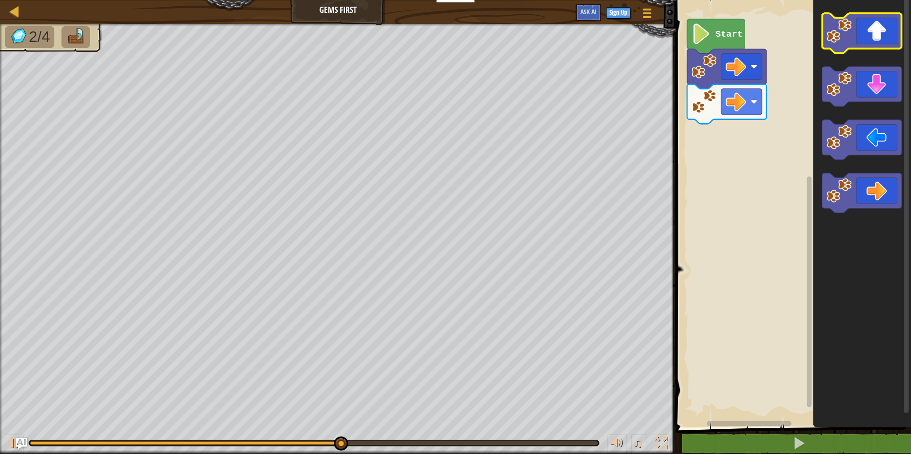
click at [452, 28] on icon "Blockly Workspace" at bounding box center [862, 33] width 80 height 40
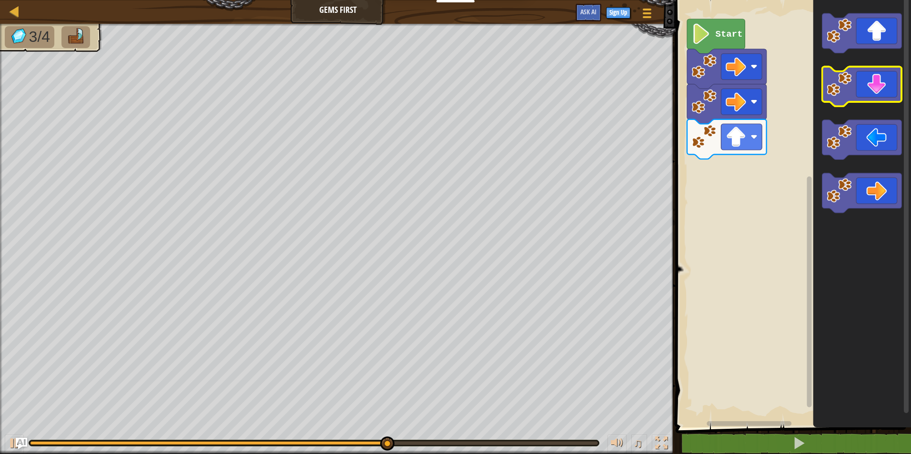
click at [452, 72] on icon "Blockly Workspace" at bounding box center [862, 87] width 80 height 40
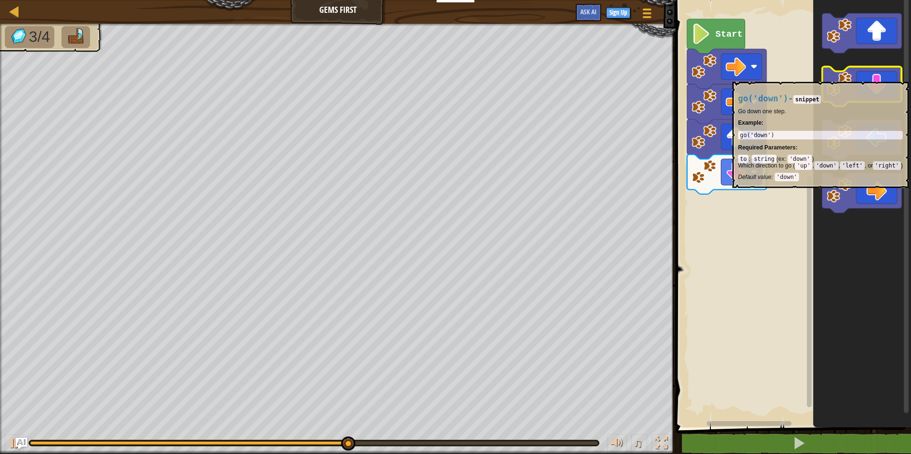
click at [452, 77] on icon "Blockly Workspace" at bounding box center [862, 87] width 80 height 40
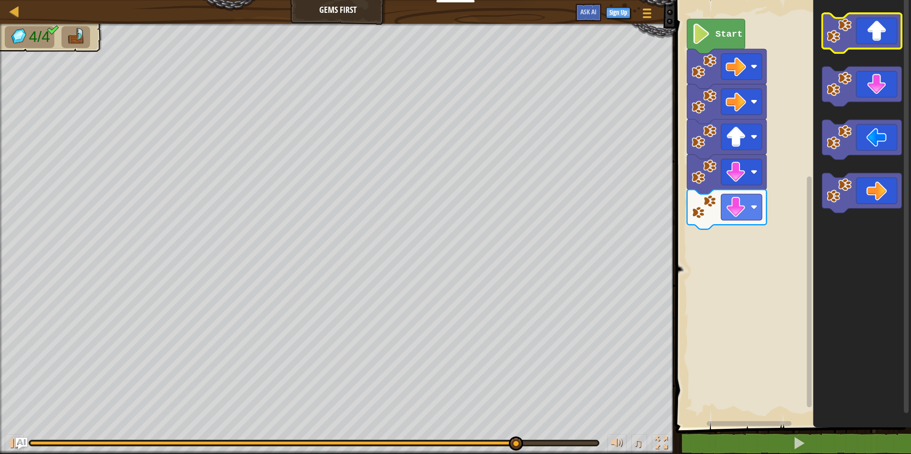
click at [452, 36] on icon "Blockly Workspace" at bounding box center [862, 33] width 80 height 40
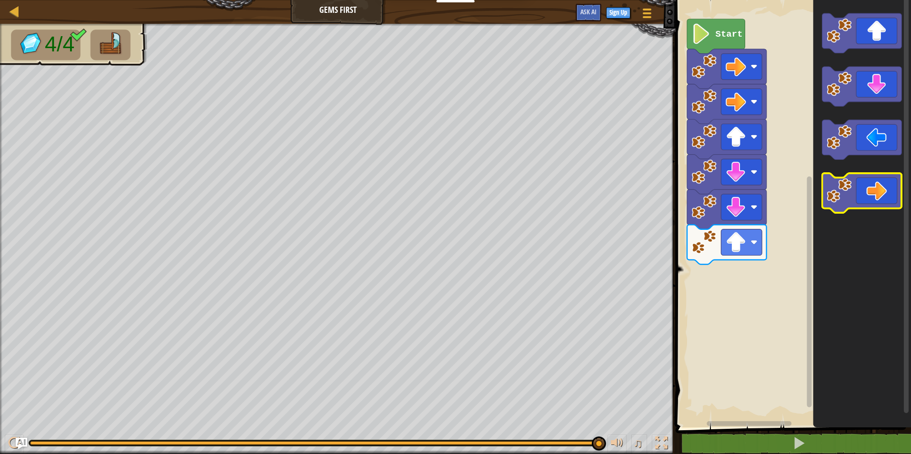
click at [452, 196] on icon "Blockly Workspace" at bounding box center [862, 193] width 80 height 40
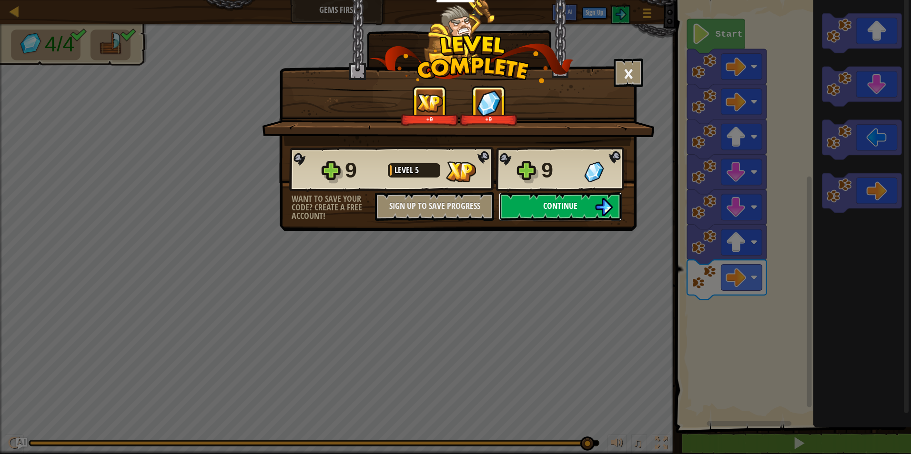
click at [452, 204] on span "Continue" at bounding box center [560, 206] width 34 height 12
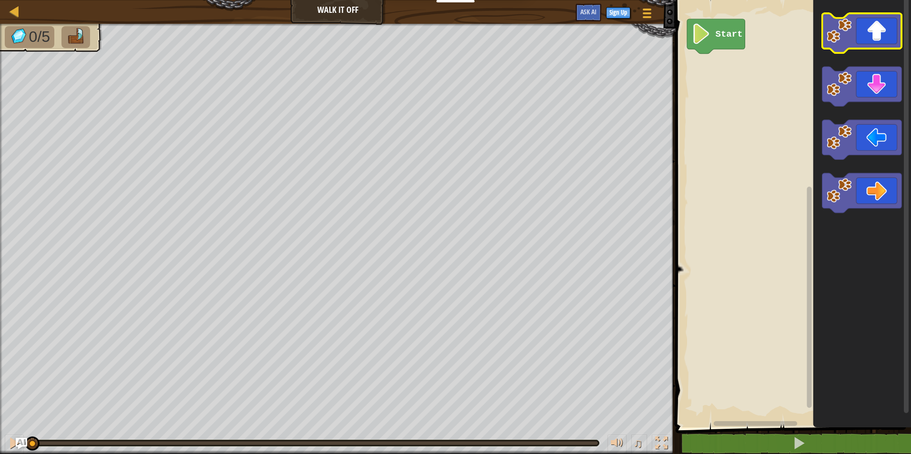
click at [452, 30] on image "Blockly Workspace" at bounding box center [839, 30] width 25 height 25
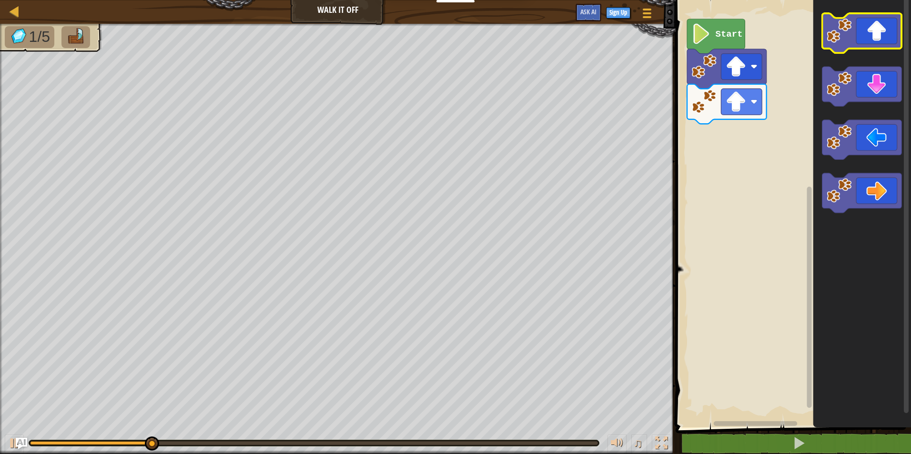
click at [452, 30] on image "Blockly Workspace" at bounding box center [839, 30] width 25 height 25
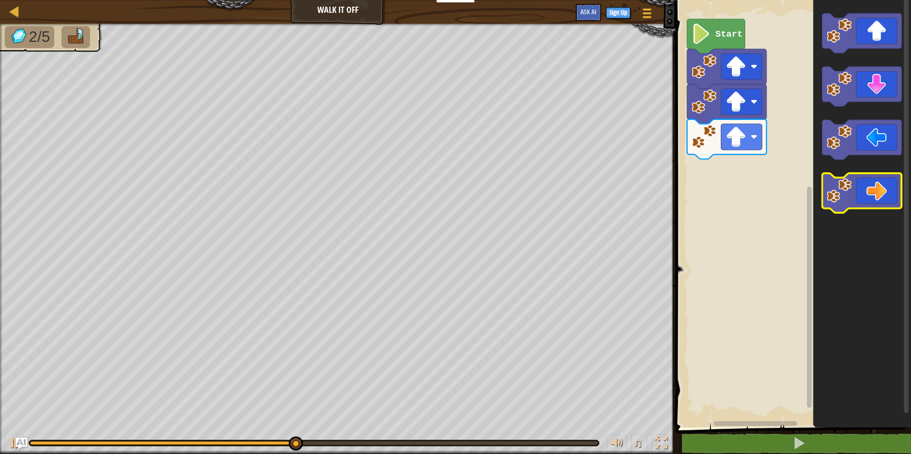
click at [452, 188] on icon "Blockly Workspace" at bounding box center [862, 193] width 80 height 40
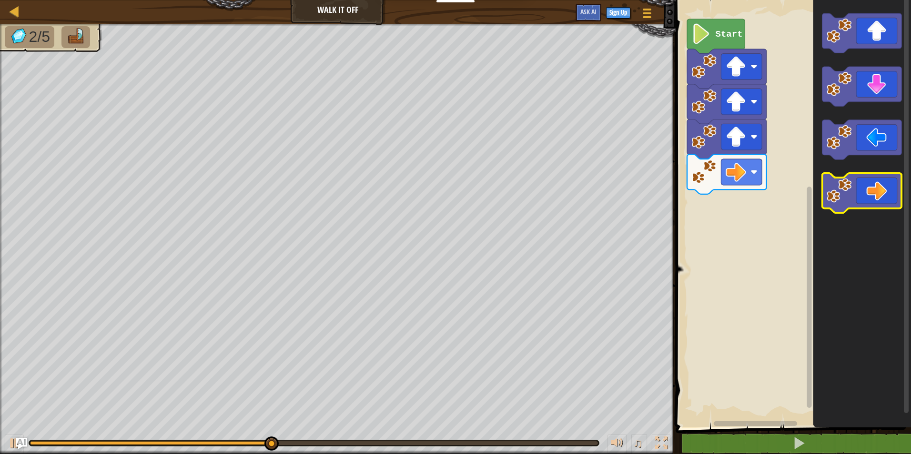
click at [452, 188] on icon "Blockly Workspace" at bounding box center [862, 193] width 80 height 40
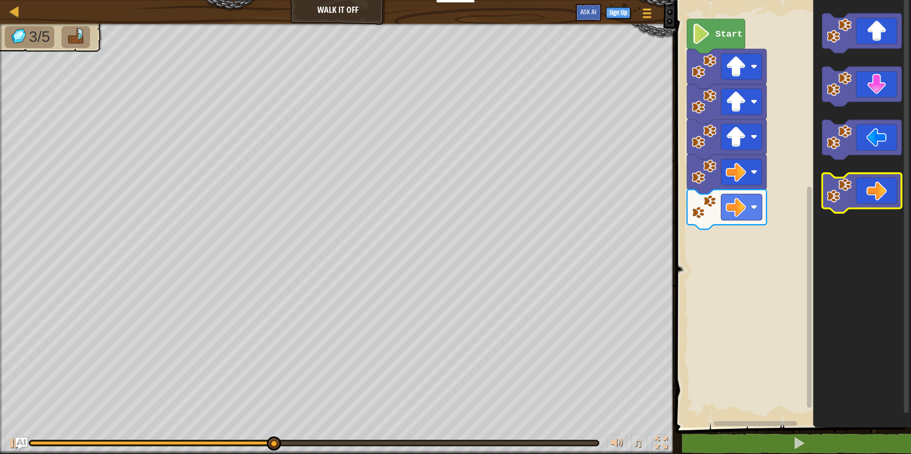
click at [452, 188] on icon "Blockly Workspace" at bounding box center [862, 193] width 80 height 40
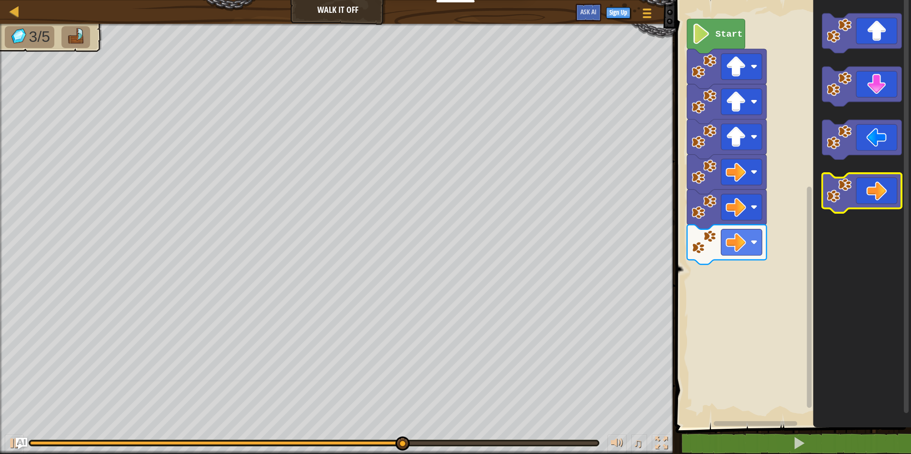
click at [452, 201] on image "Blockly Workspace" at bounding box center [839, 190] width 25 height 25
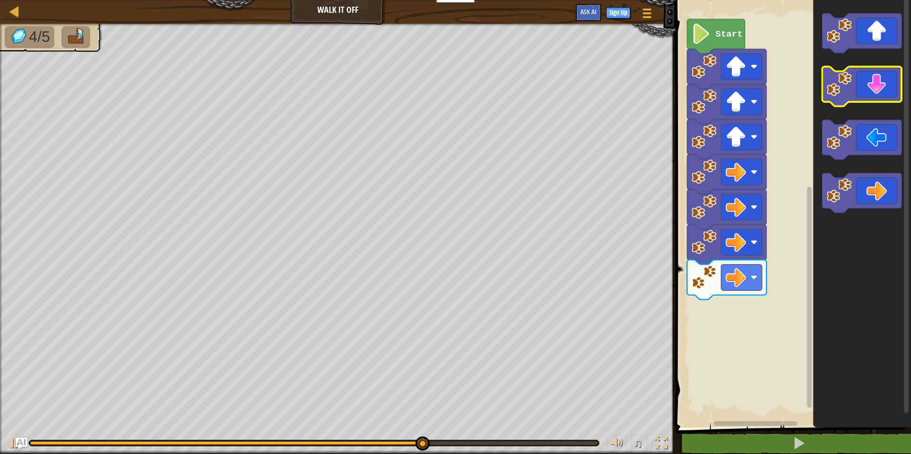
click at [452, 93] on icon "Blockly Workspace" at bounding box center [862, 87] width 80 height 40
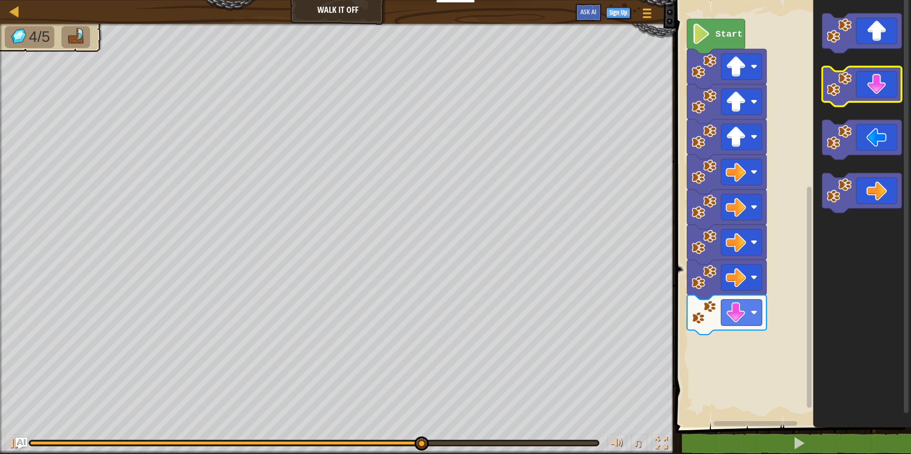
click at [452, 93] on icon "Blockly Workspace" at bounding box center [862, 87] width 80 height 40
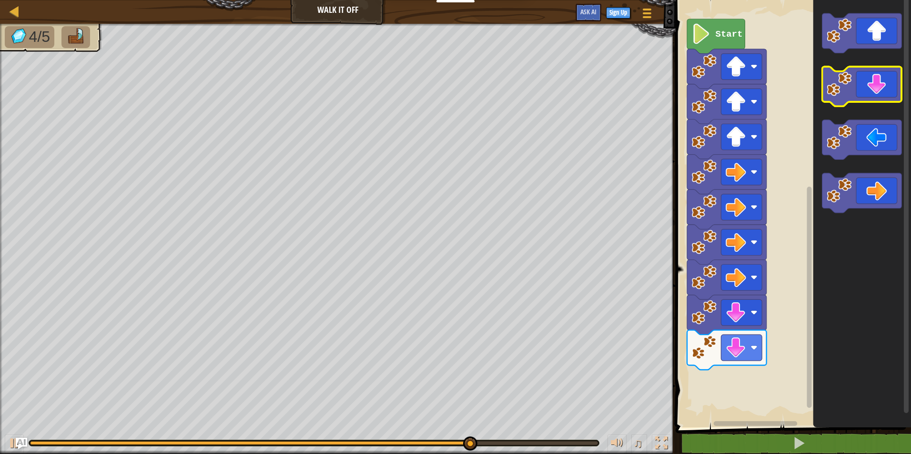
click at [452, 93] on icon "Blockly Workspace" at bounding box center [862, 87] width 80 height 40
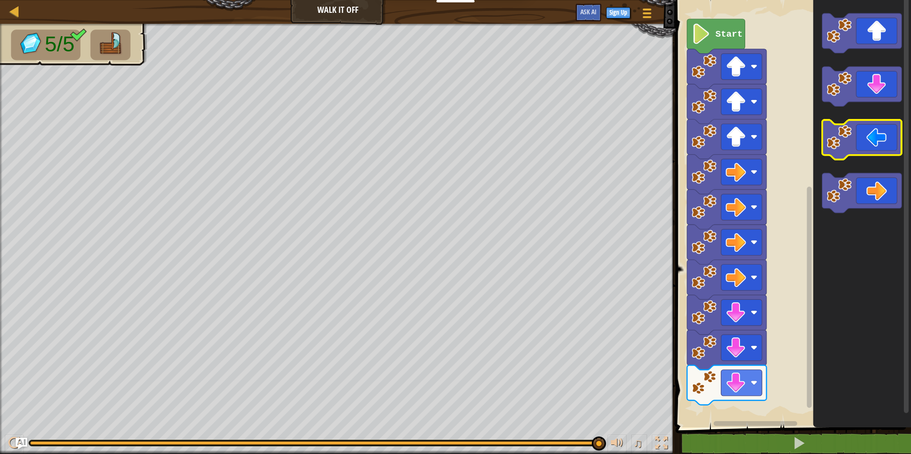
click at [452, 145] on image "Blockly Workspace" at bounding box center [839, 137] width 25 height 25
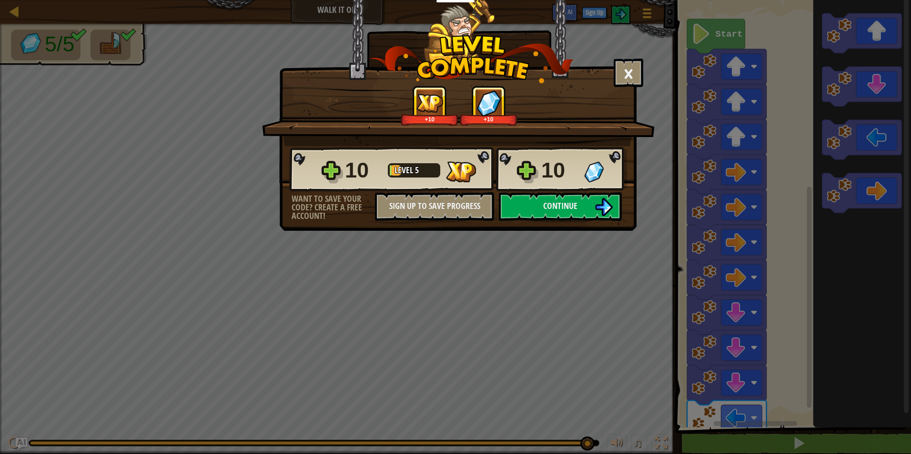
click at [452, 191] on div "10 Level 5 10" at bounding box center [458, 170] width 338 height 46
click at [452, 202] on button "Continue" at bounding box center [560, 206] width 123 height 29
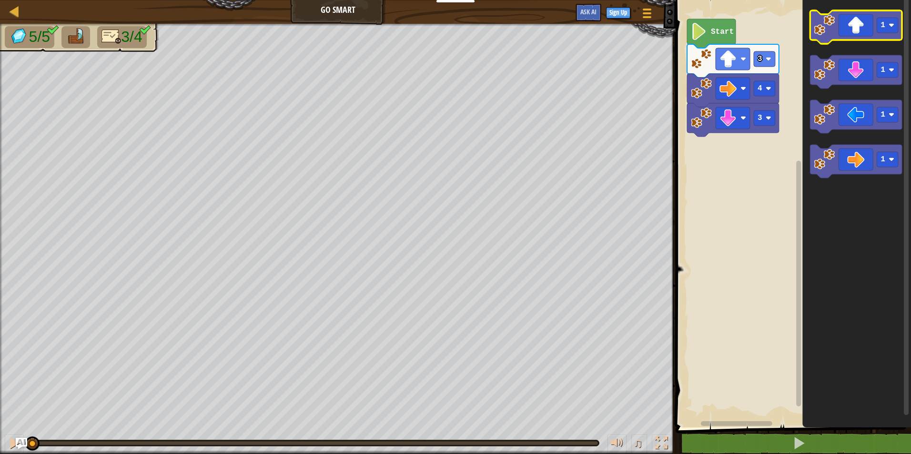
click at [452, 31] on icon "Blockly Workspace" at bounding box center [856, 26] width 92 height 33
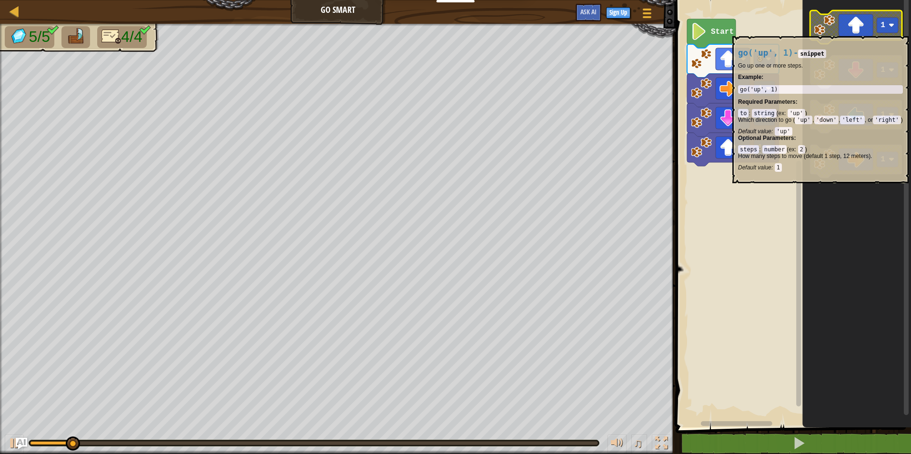
click at [452, 31] on icon "Blockly Workspace" at bounding box center [856, 26] width 92 height 33
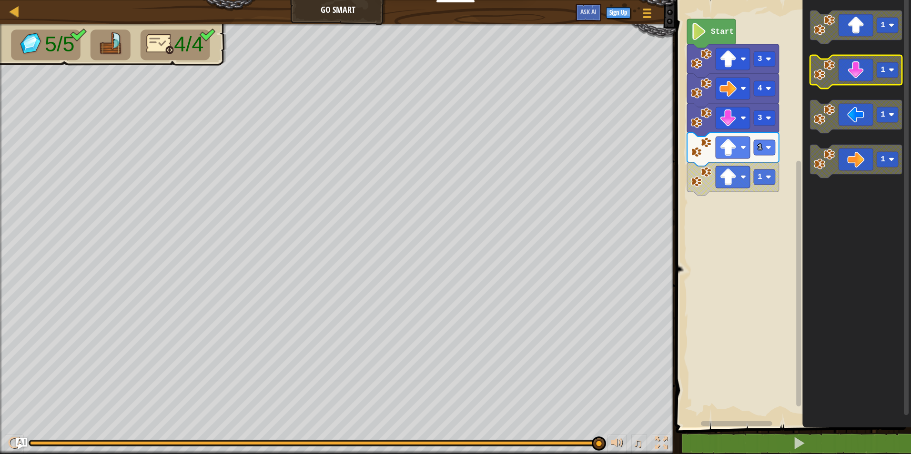
click at [452, 74] on icon "Blockly Workspace" at bounding box center [856, 71] width 92 height 33
click at [452, 70] on icon "Blockly Workspace" at bounding box center [856, 71] width 92 height 33
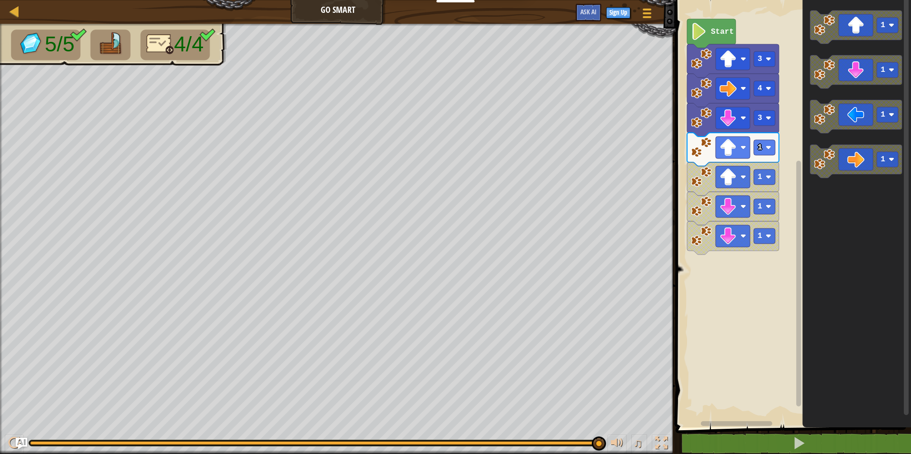
click at [452, 52] on icon "Blockly Workspace" at bounding box center [856, 211] width 109 height 433
click at [452, 75] on image "Blockly Workspace" at bounding box center [824, 70] width 21 height 21
click at [452, 91] on icon "Blockly Workspace" at bounding box center [856, 211] width 109 height 433
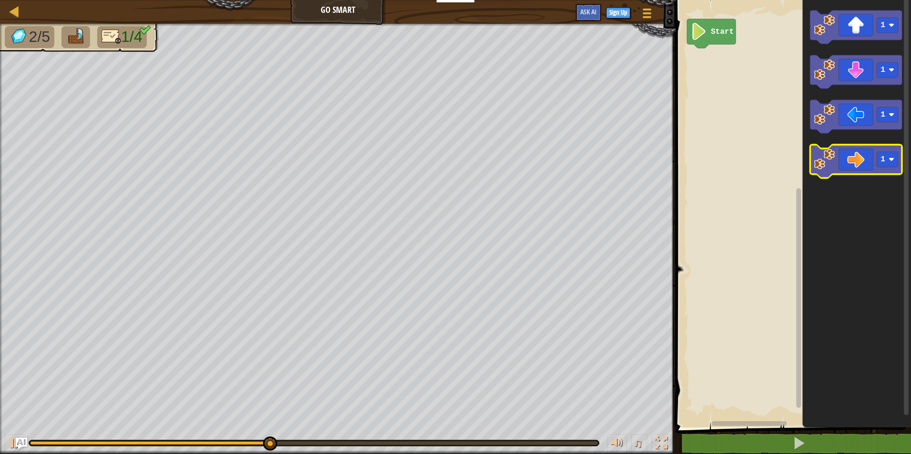
click at [452, 159] on icon "Blockly Workspace" at bounding box center [856, 161] width 92 height 33
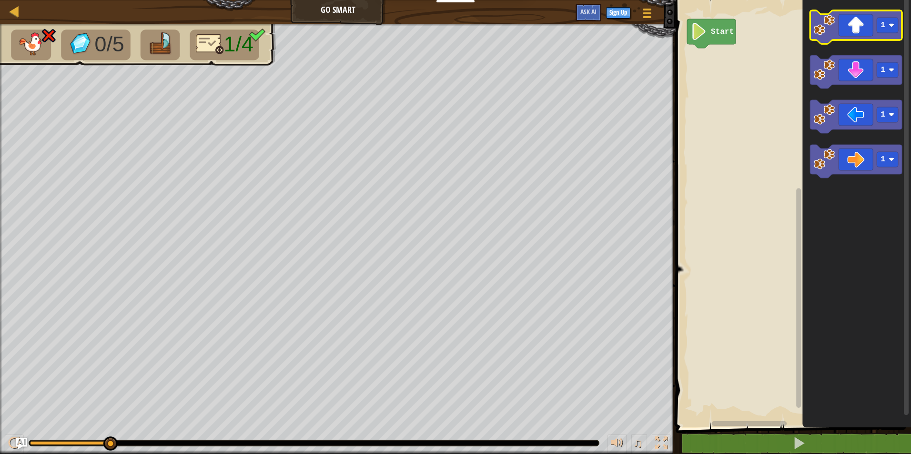
click at [452, 27] on icon "Blockly Workspace" at bounding box center [856, 26] width 92 height 33
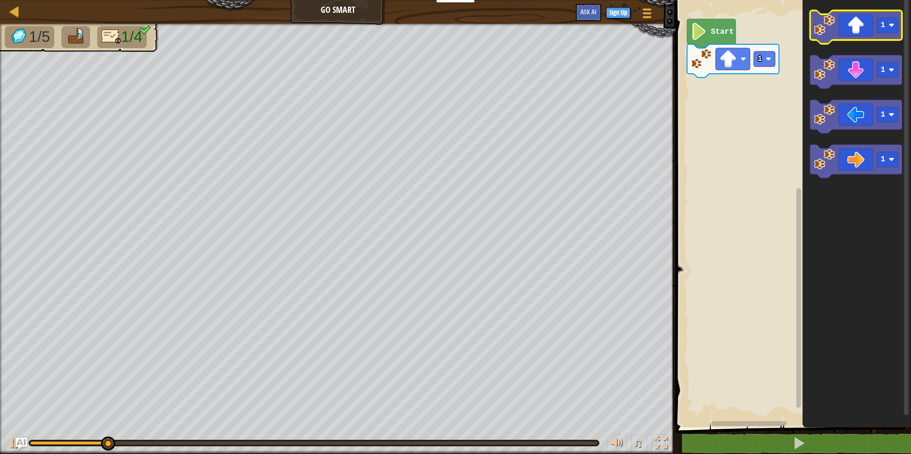
click at [452, 30] on image "Blockly Workspace" at bounding box center [824, 25] width 21 height 21
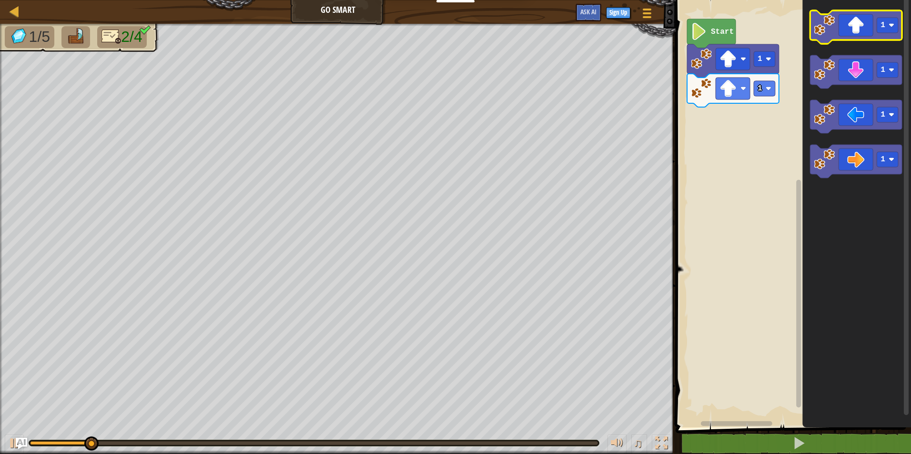
click at [452, 29] on image "Blockly Workspace" at bounding box center [824, 25] width 21 height 21
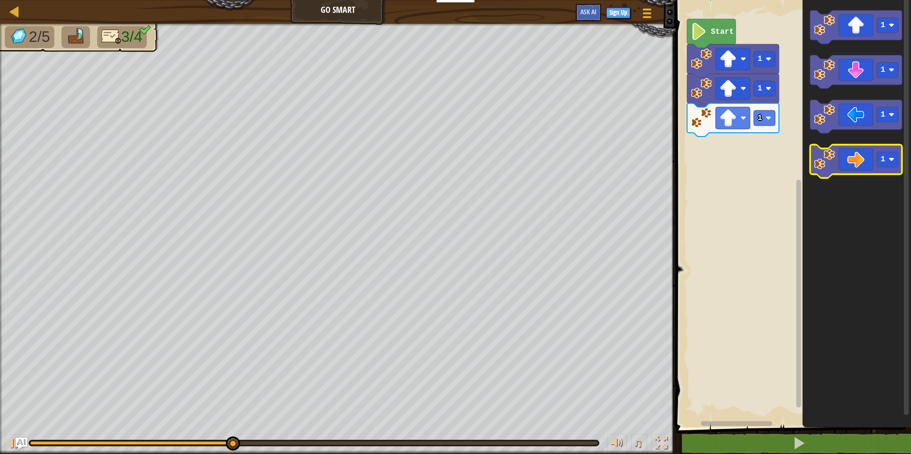
click at [452, 154] on icon "Blockly Workspace" at bounding box center [856, 161] width 92 height 33
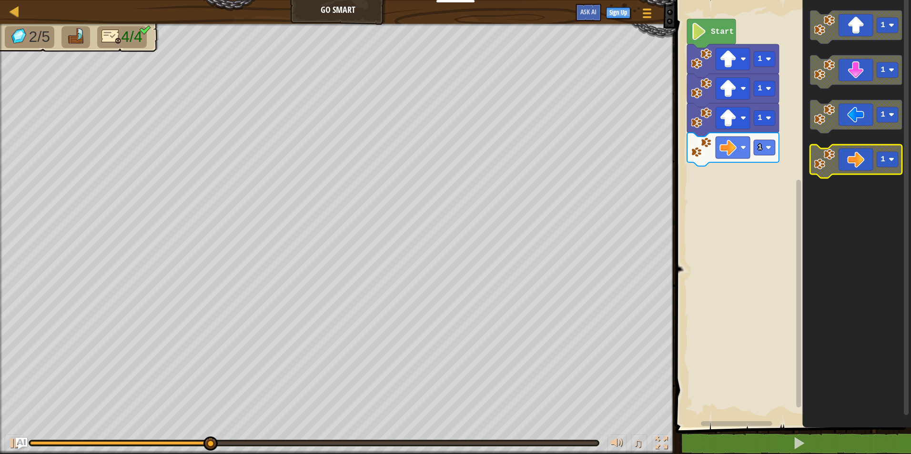
click at [452, 155] on icon "Blockly Workspace" at bounding box center [856, 161] width 92 height 33
click at [452, 157] on image "Blockly Workspace" at bounding box center [824, 159] width 21 height 21
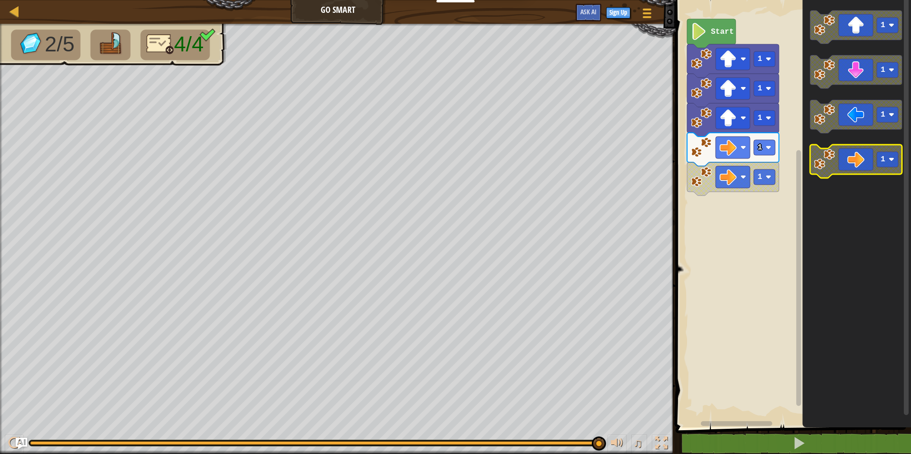
click at [452, 156] on image "Blockly Workspace" at bounding box center [824, 159] width 21 height 21
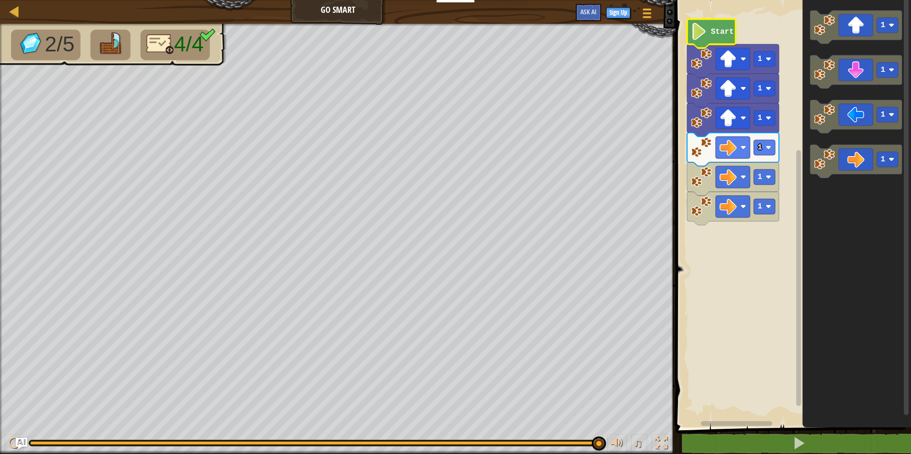
click at [452, 40] on icon "Blockly Workspace" at bounding box center [711, 33] width 49 height 29
click at [452, 32] on text "Start" at bounding box center [722, 32] width 23 height 9
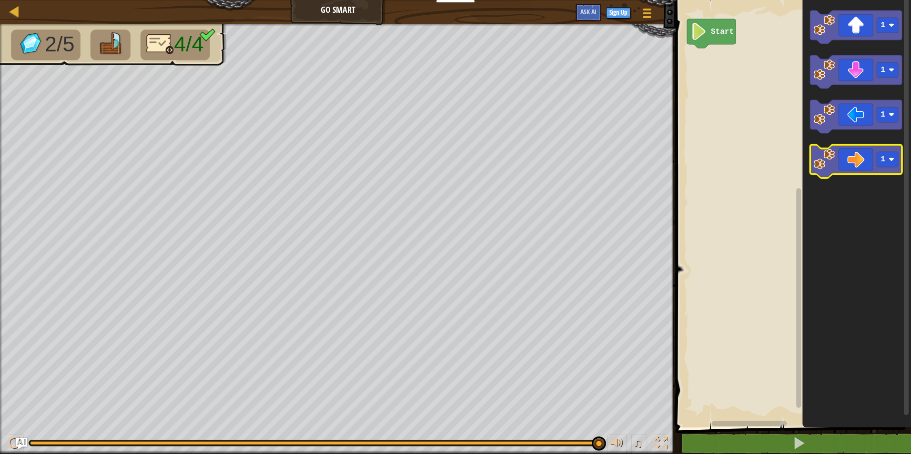
click at [452, 152] on icon "Blockly Workspace" at bounding box center [856, 161] width 92 height 33
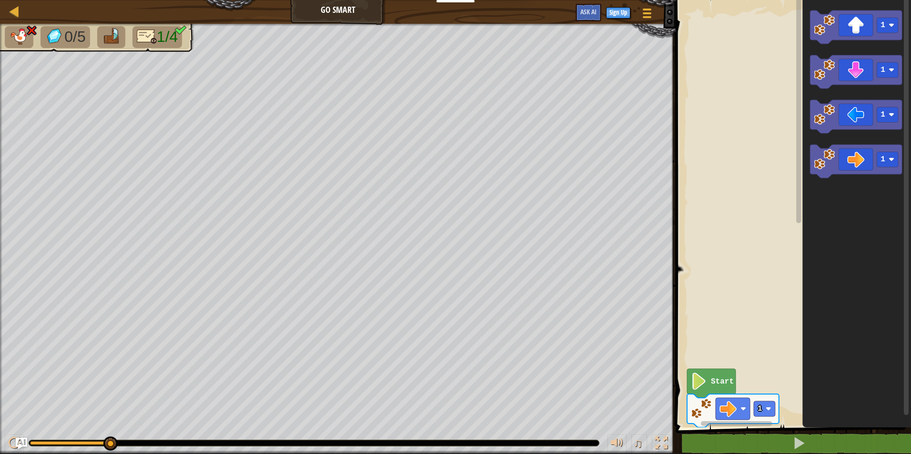
click at [452, 53] on div "1 Start 1 1 1 1" at bounding box center [792, 211] width 238 height 433
click at [452, 29] on image "Blockly Workspace" at bounding box center [824, 25] width 21 height 21
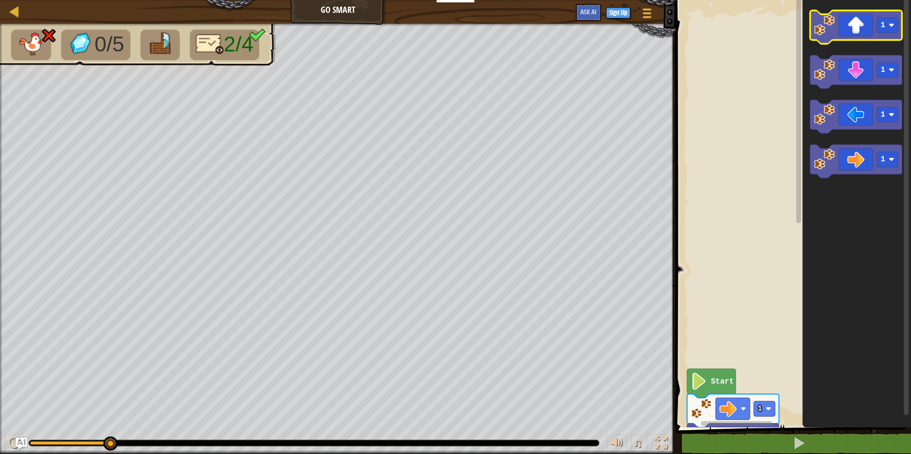
click at [452, 23] on icon "Blockly Workspace" at bounding box center [856, 26] width 92 height 33
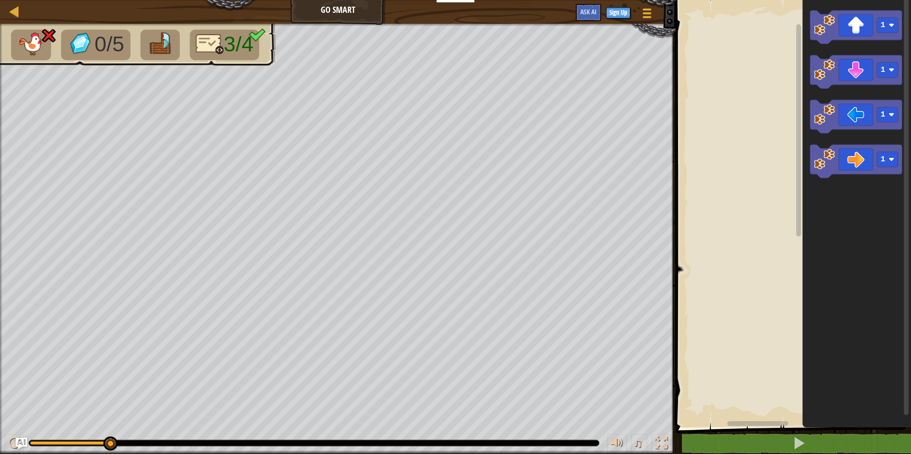
click at [452, 0] on html "Educators Create Free Account School & District Solutions Teacher Toolkit Previ…" at bounding box center [455, 0] width 911 height 0
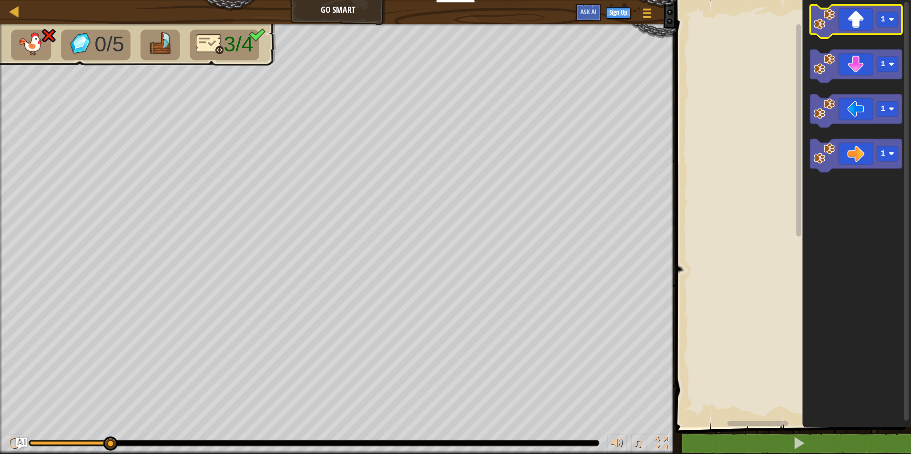
click at [452, 17] on image "Blockly Workspace" at bounding box center [824, 19] width 21 height 21
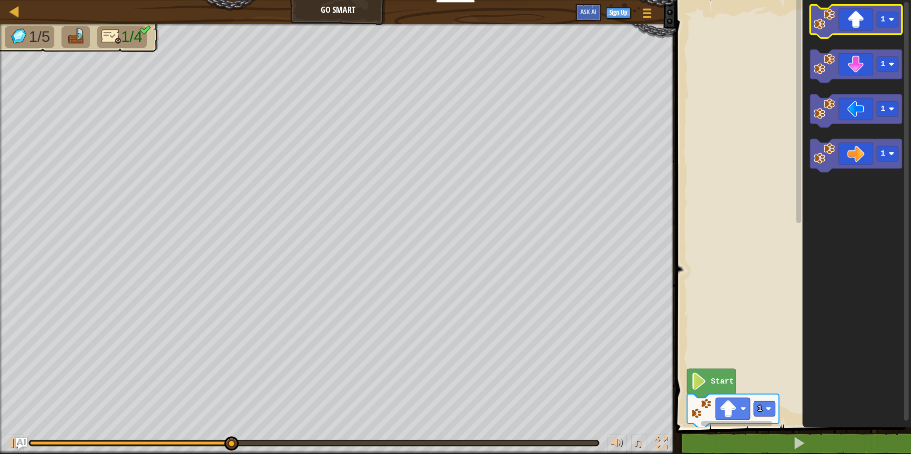
click at [452, 30] on image "Blockly Workspace" at bounding box center [824, 19] width 21 height 21
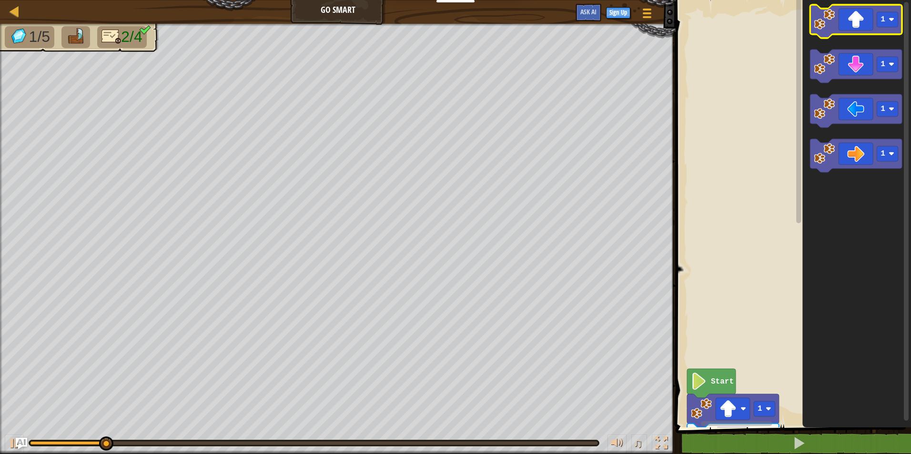
click at [452, 30] on image "Blockly Workspace" at bounding box center [824, 19] width 21 height 21
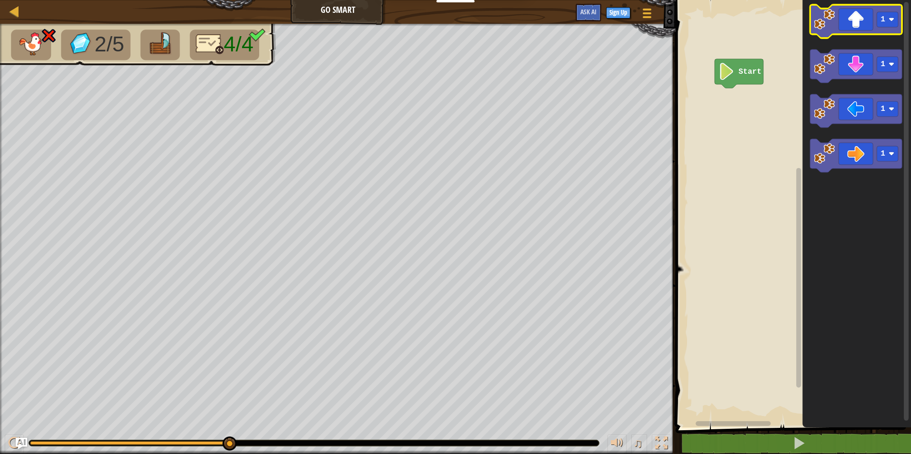
click at [452, 28] on icon "Blockly Workspace" at bounding box center [856, 21] width 92 height 33
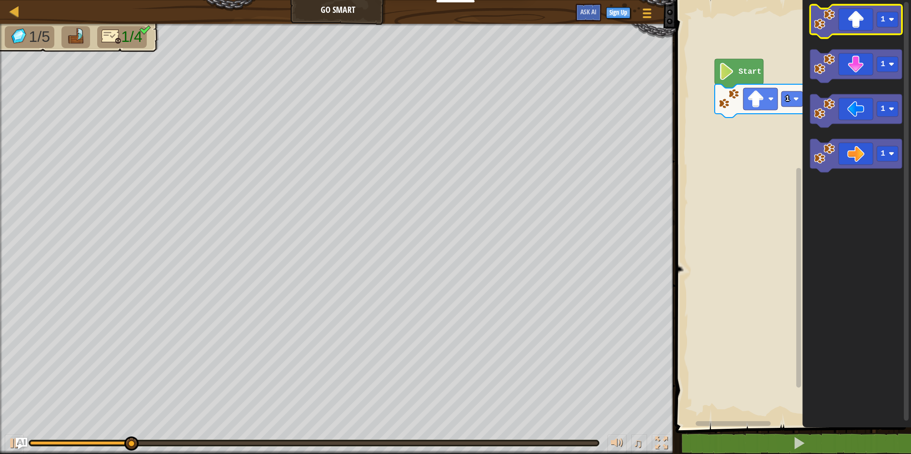
click at [452, 29] on icon "Blockly Workspace" at bounding box center [856, 21] width 92 height 33
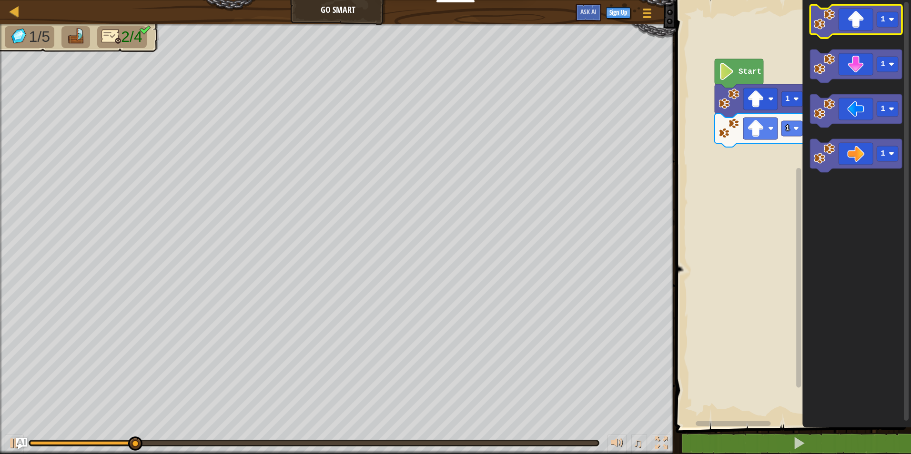
click at [452, 29] on icon "Blockly Workspace" at bounding box center [856, 21] width 92 height 33
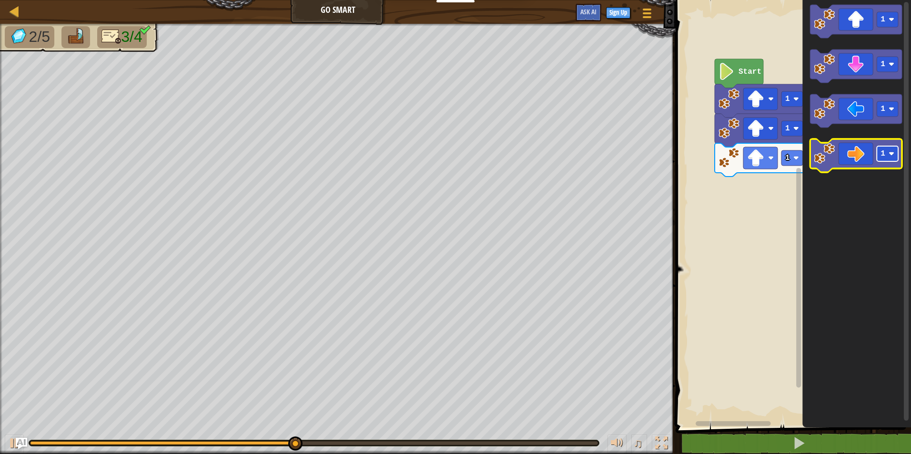
click at [452, 149] on rect "Blockly Workspace" at bounding box center [887, 153] width 21 height 15
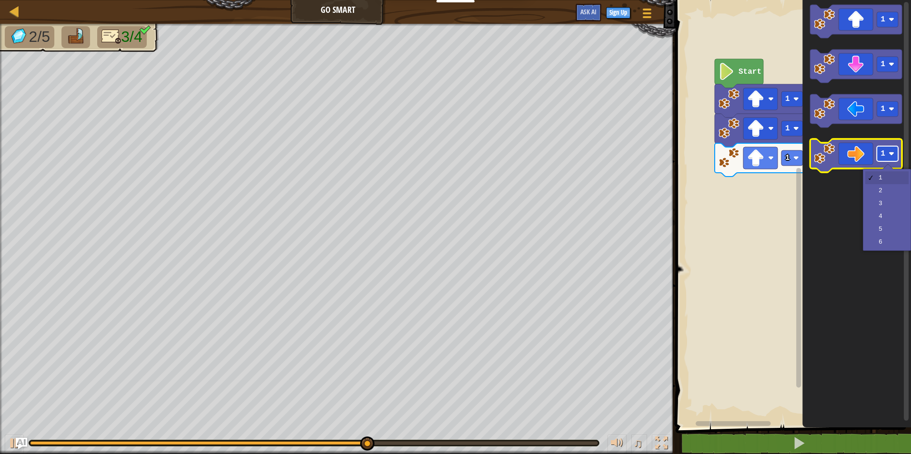
click at [452, 149] on rect "Blockly Workspace" at bounding box center [887, 153] width 21 height 15
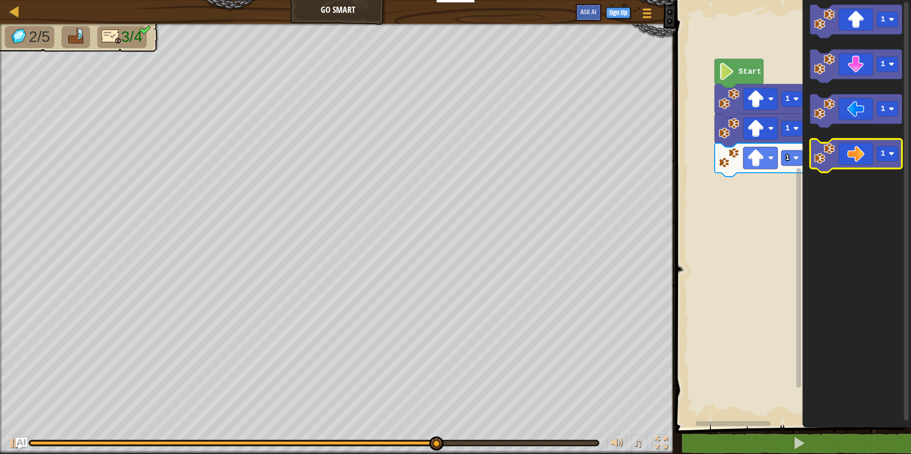
click at [452, 145] on icon "Blockly Workspace" at bounding box center [856, 155] width 92 height 33
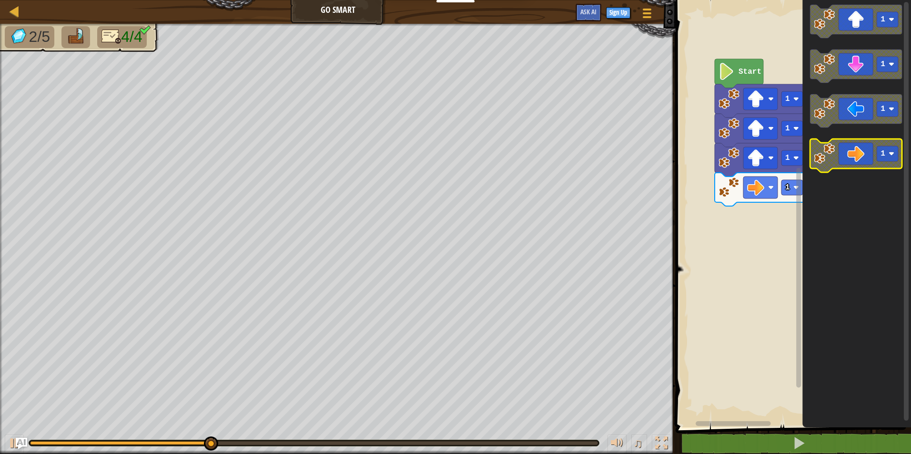
click at [452, 145] on icon "Blockly Workspace" at bounding box center [856, 155] width 92 height 33
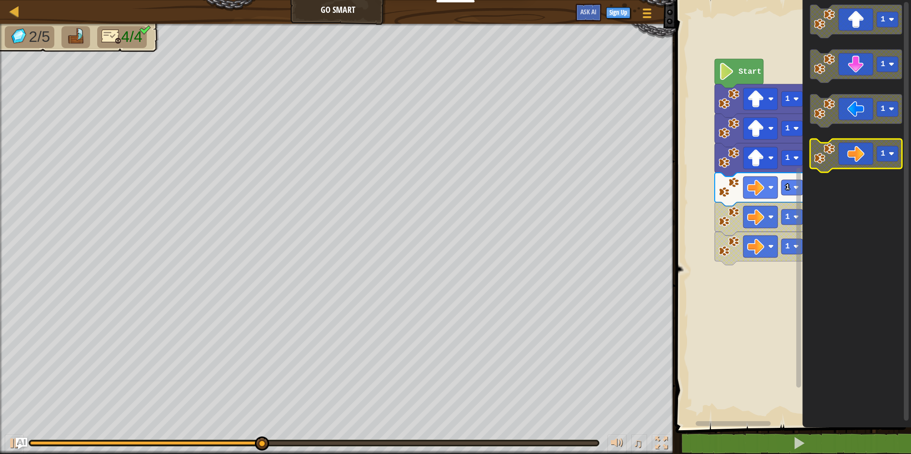
click at [452, 145] on icon "Blockly Workspace" at bounding box center [856, 155] width 92 height 33
click at [452, 157] on icon "Blockly Workspace" at bounding box center [856, 155] width 92 height 33
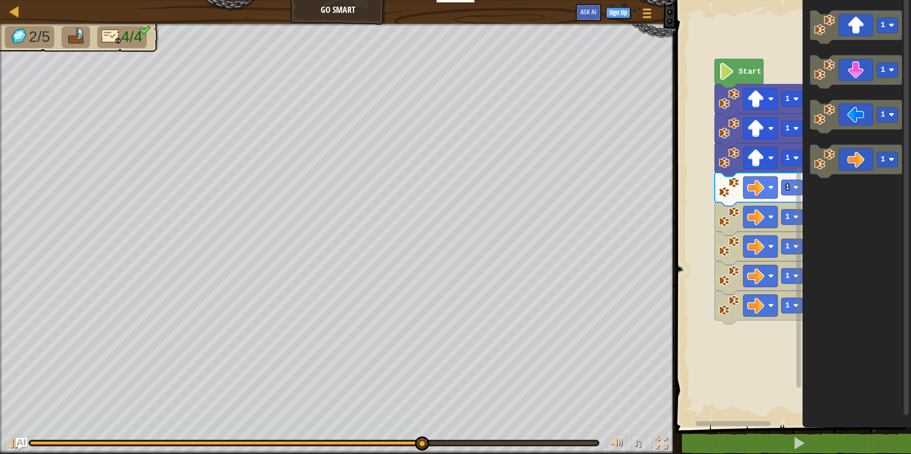
click at [452, 204] on icon "1 1 1 1" at bounding box center [856, 211] width 109 height 433
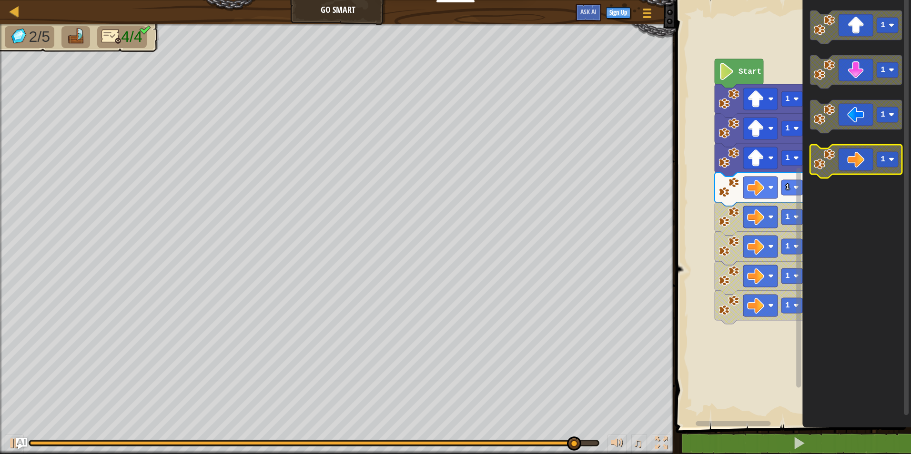
click at [452, 169] on icon "Blockly Workspace" at bounding box center [856, 161] width 92 height 33
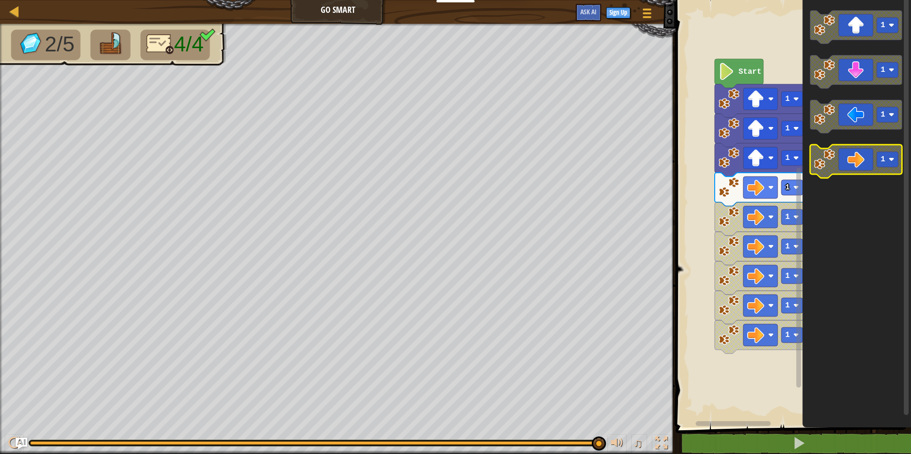
click at [452, 169] on icon "Blockly Workspace" at bounding box center [856, 161] width 92 height 33
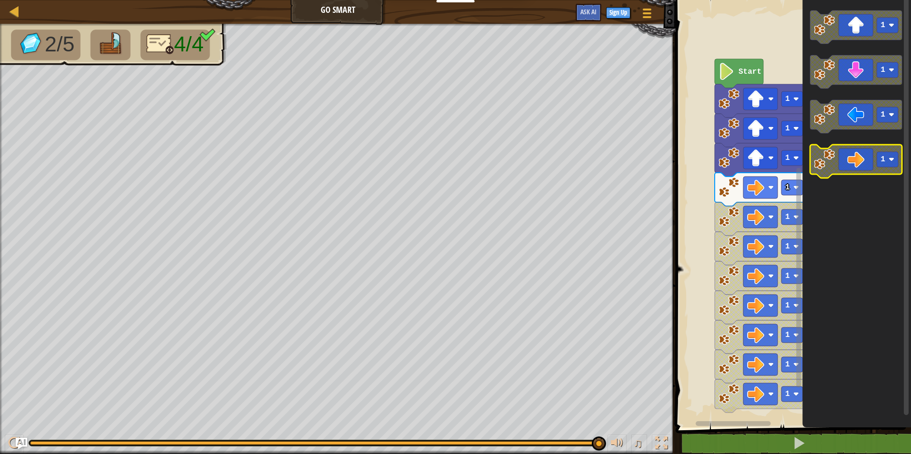
click at [452, 169] on icon "Blockly Workspace" at bounding box center [856, 161] width 92 height 33
click at [452, 175] on rect "Blockly Workspace" at bounding box center [856, 161] width 92 height 33
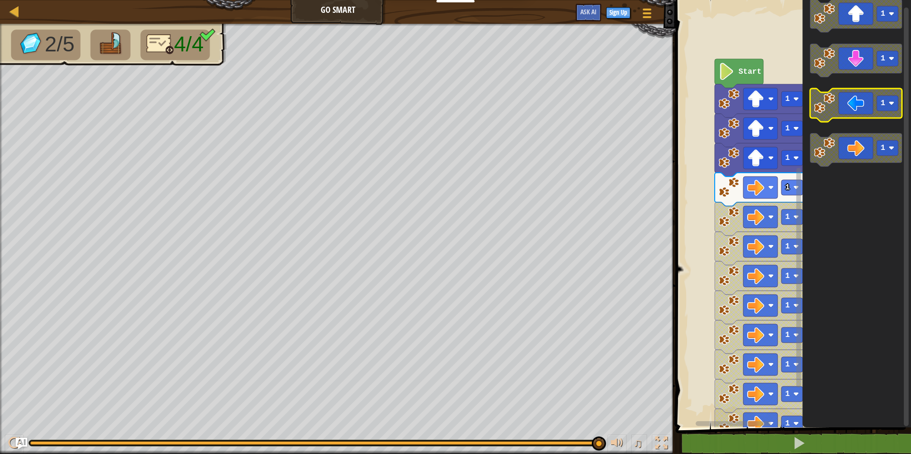
click at [452, 113] on g "1 1 1 1" at bounding box center [856, 83] width 92 height 168
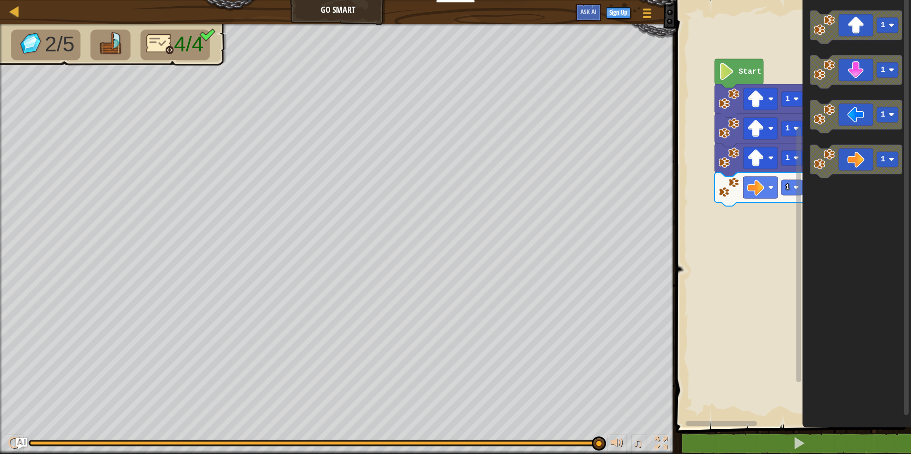
click at [452, 156] on icon "Blockly Workspace" at bounding box center [856, 161] width 92 height 33
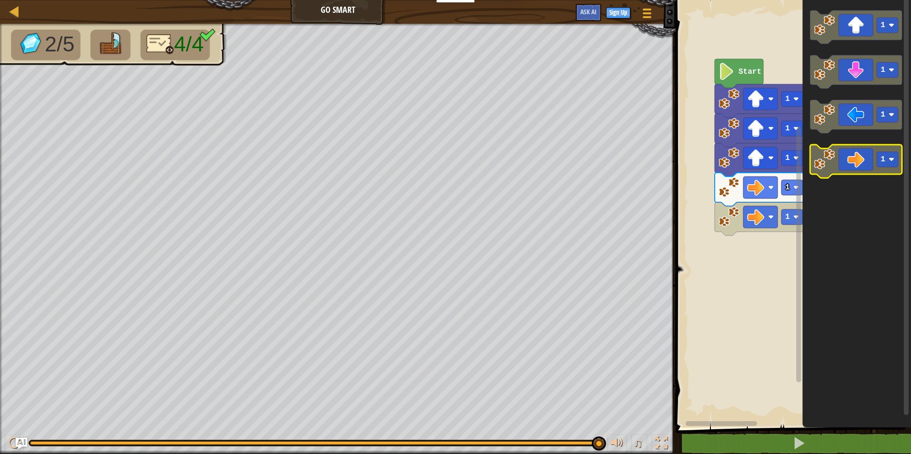
click at [452, 156] on icon "Blockly Workspace" at bounding box center [856, 161] width 92 height 33
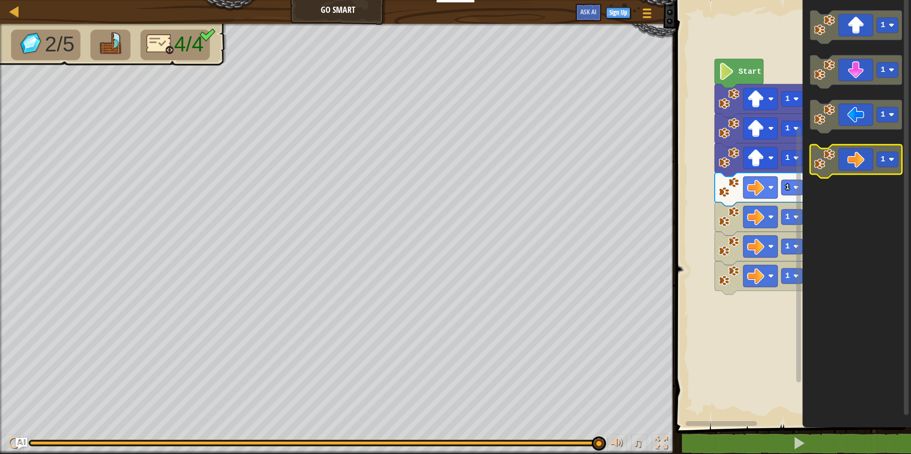
click at [452, 156] on icon "Blockly Workspace" at bounding box center [856, 161] width 92 height 33
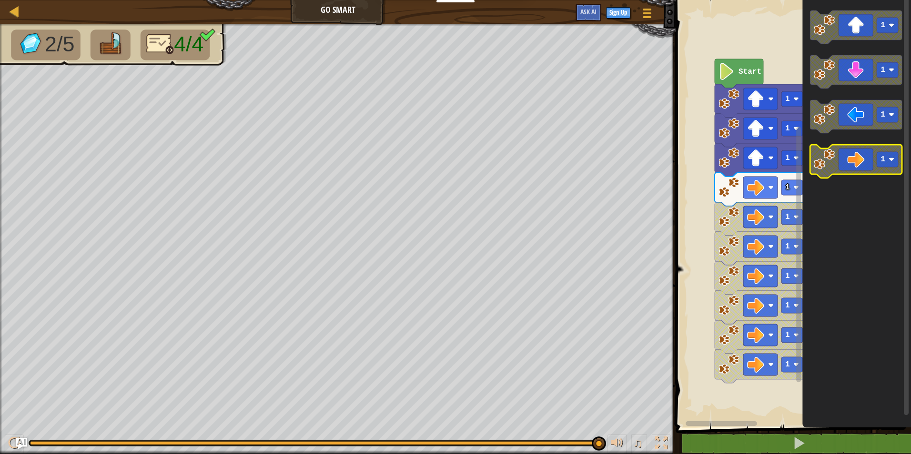
click at [452, 156] on icon "Blockly Workspace" at bounding box center [856, 161] width 92 height 33
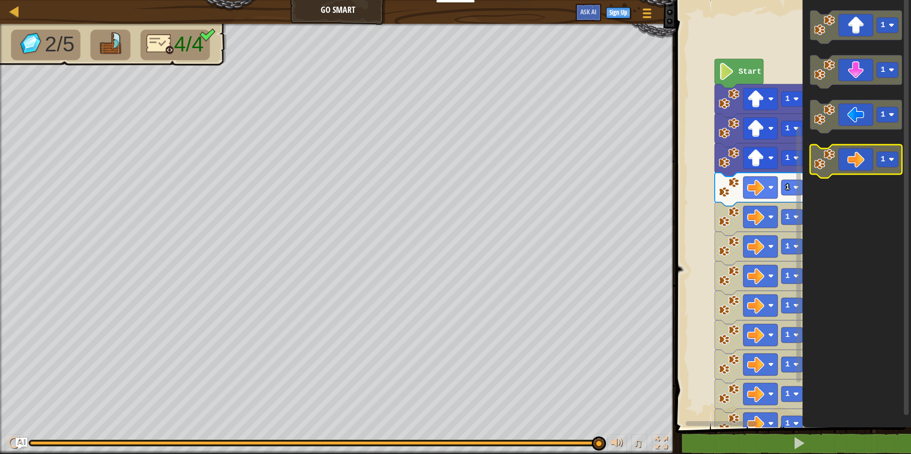
click at [452, 157] on icon "Blockly Workspace" at bounding box center [856, 161] width 92 height 33
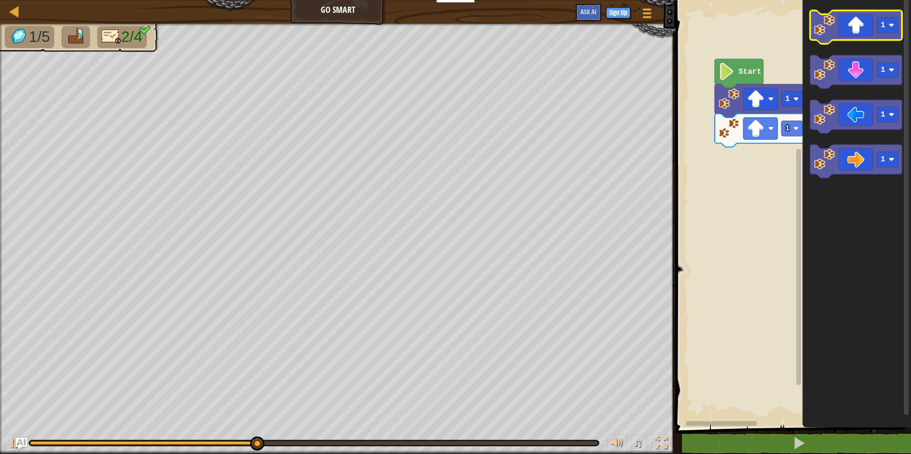
click at [452, 25] on icon "Blockly Workspace" at bounding box center [856, 26] width 92 height 33
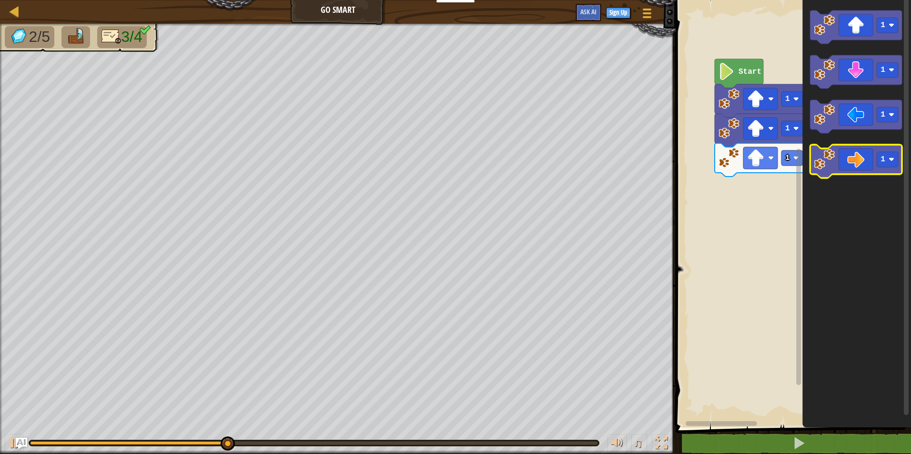
click at [452, 168] on icon "Blockly Workspace" at bounding box center [856, 161] width 92 height 33
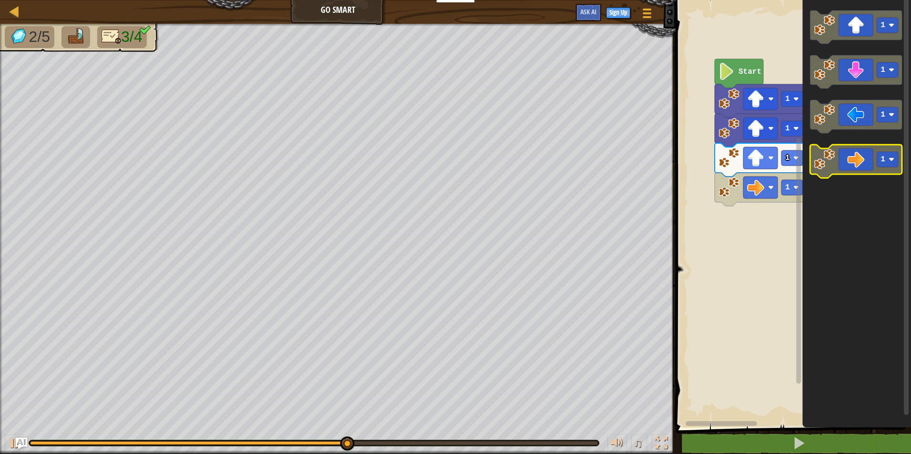
click at [452, 161] on icon "Blockly Workspace" at bounding box center [856, 161] width 92 height 33
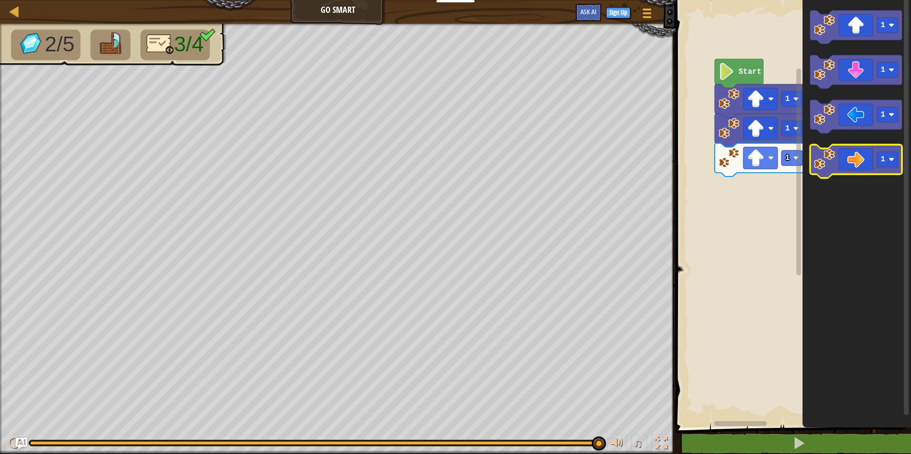
click at [452, 166] on icon "Blockly Workspace" at bounding box center [856, 161] width 92 height 33
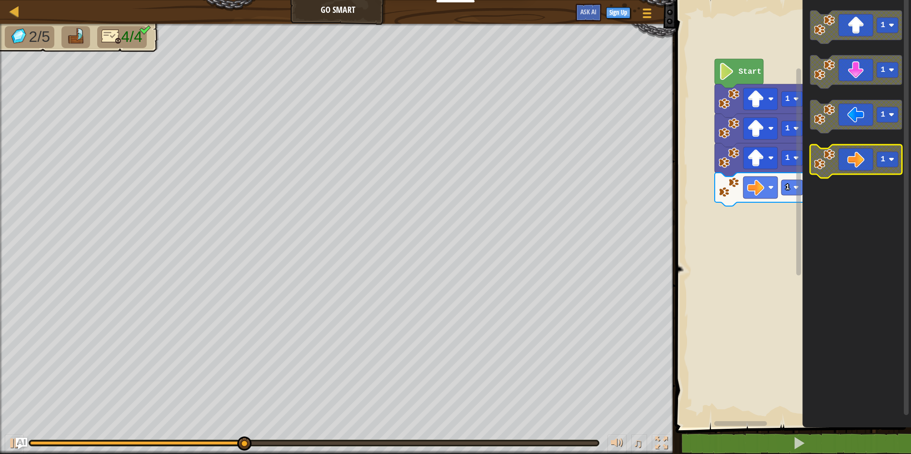
click at [452, 166] on icon "Blockly Workspace" at bounding box center [856, 161] width 92 height 33
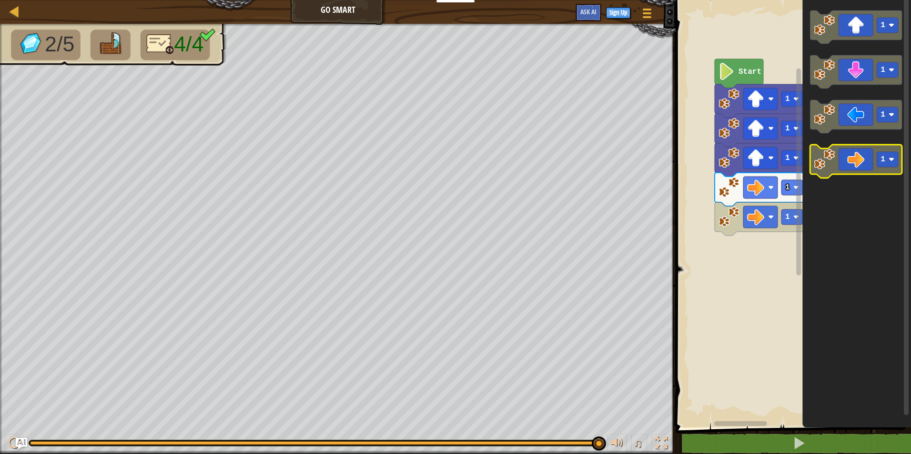
click at [452, 157] on icon "Blockly Workspace" at bounding box center [856, 161] width 92 height 33
click at [452, 160] on icon "Blockly Workspace" at bounding box center [856, 161] width 92 height 33
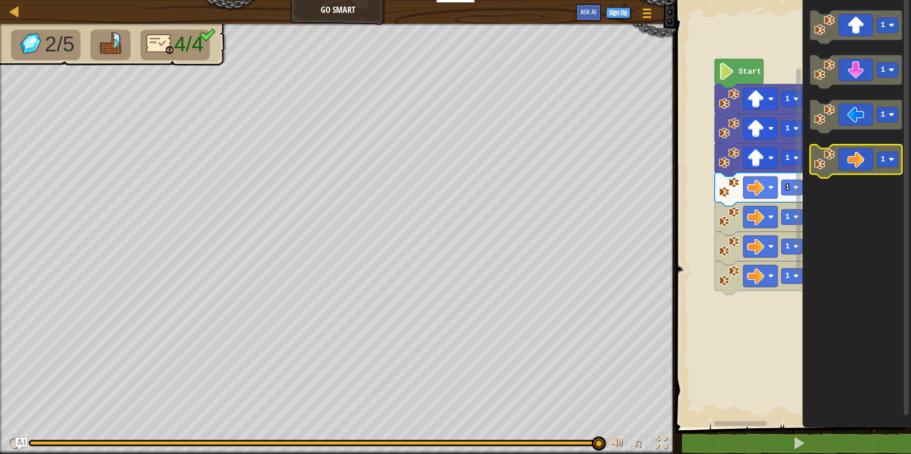
click at [452, 160] on icon "Blockly Workspace" at bounding box center [856, 161] width 92 height 33
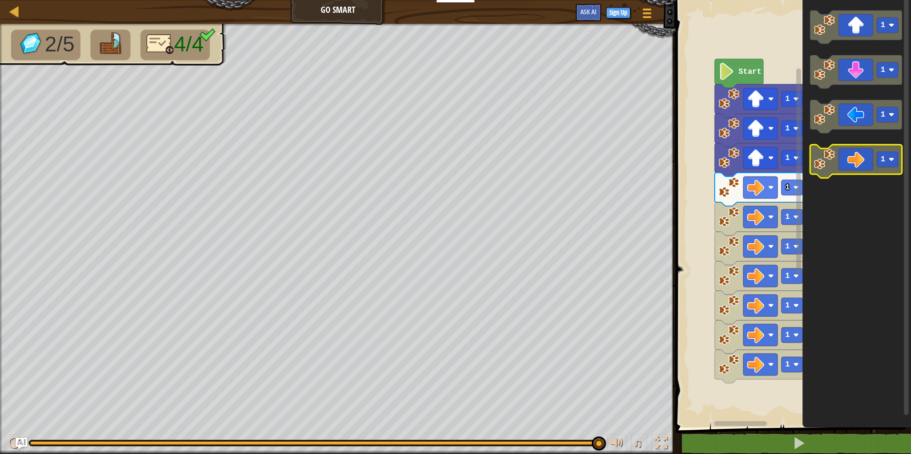
click at [452, 160] on icon "Blockly Workspace" at bounding box center [856, 161] width 92 height 33
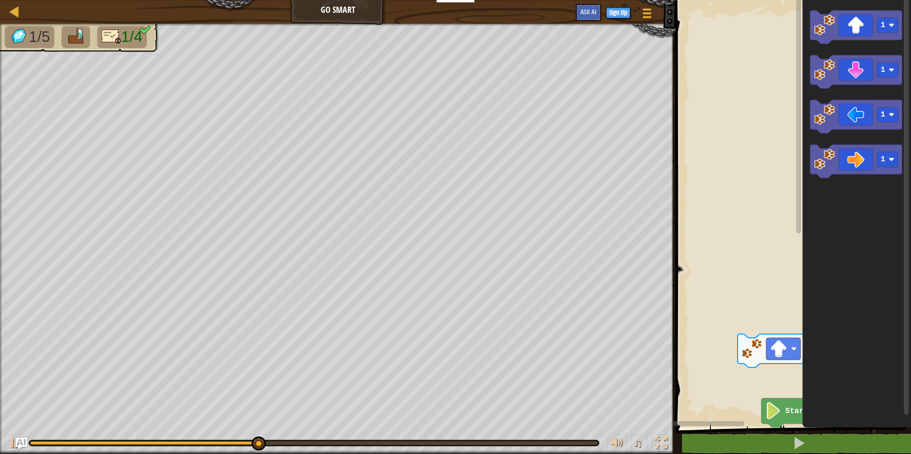
click at [452, 0] on html "Educators Create Free Account School & District Solutions Teacher Toolkit Previ…" at bounding box center [455, 0] width 911 height 0
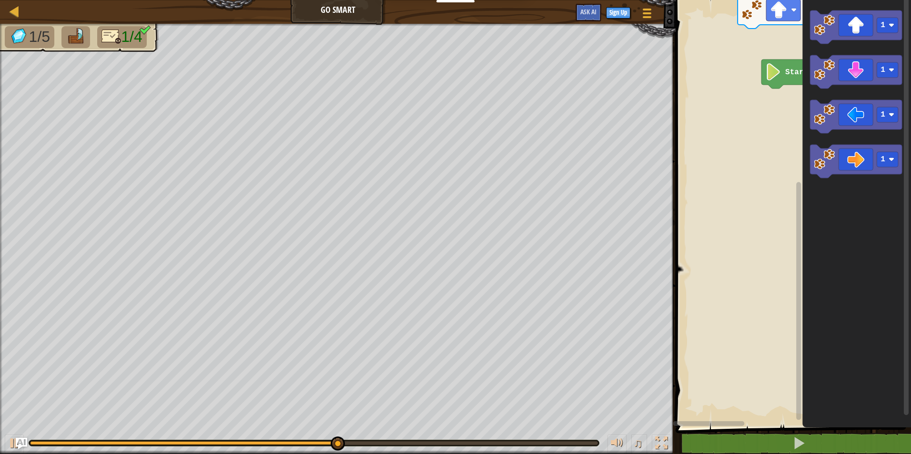
click at [452, 0] on html "Educators Create Free Account School & District Solutions Teacher Toolkit Previ…" at bounding box center [455, 0] width 911 height 0
